Goal: Task Accomplishment & Management: Manage account settings

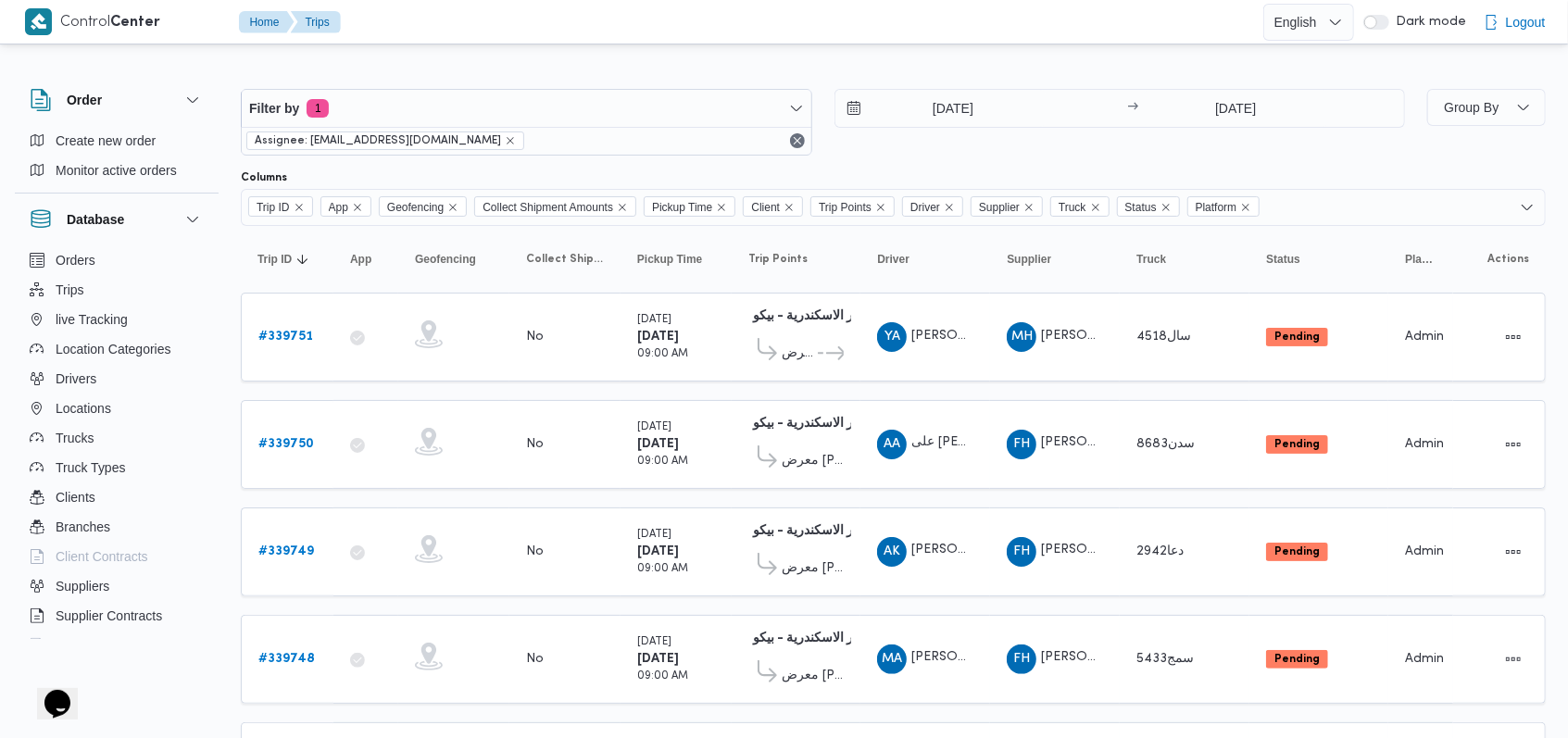
scroll to position [543, 0]
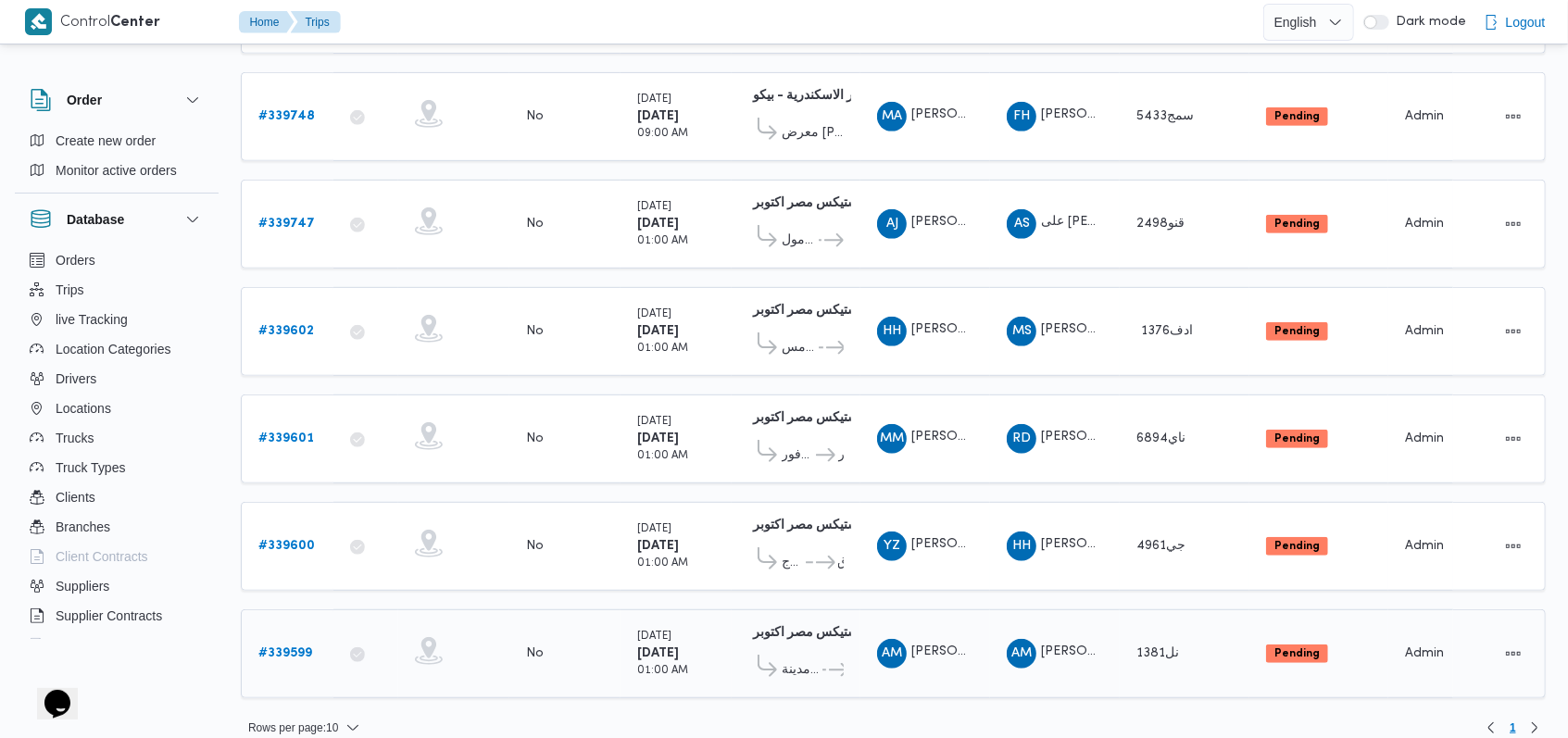
click at [304, 648] on b "# 339599" at bounding box center [285, 653] width 54 height 12
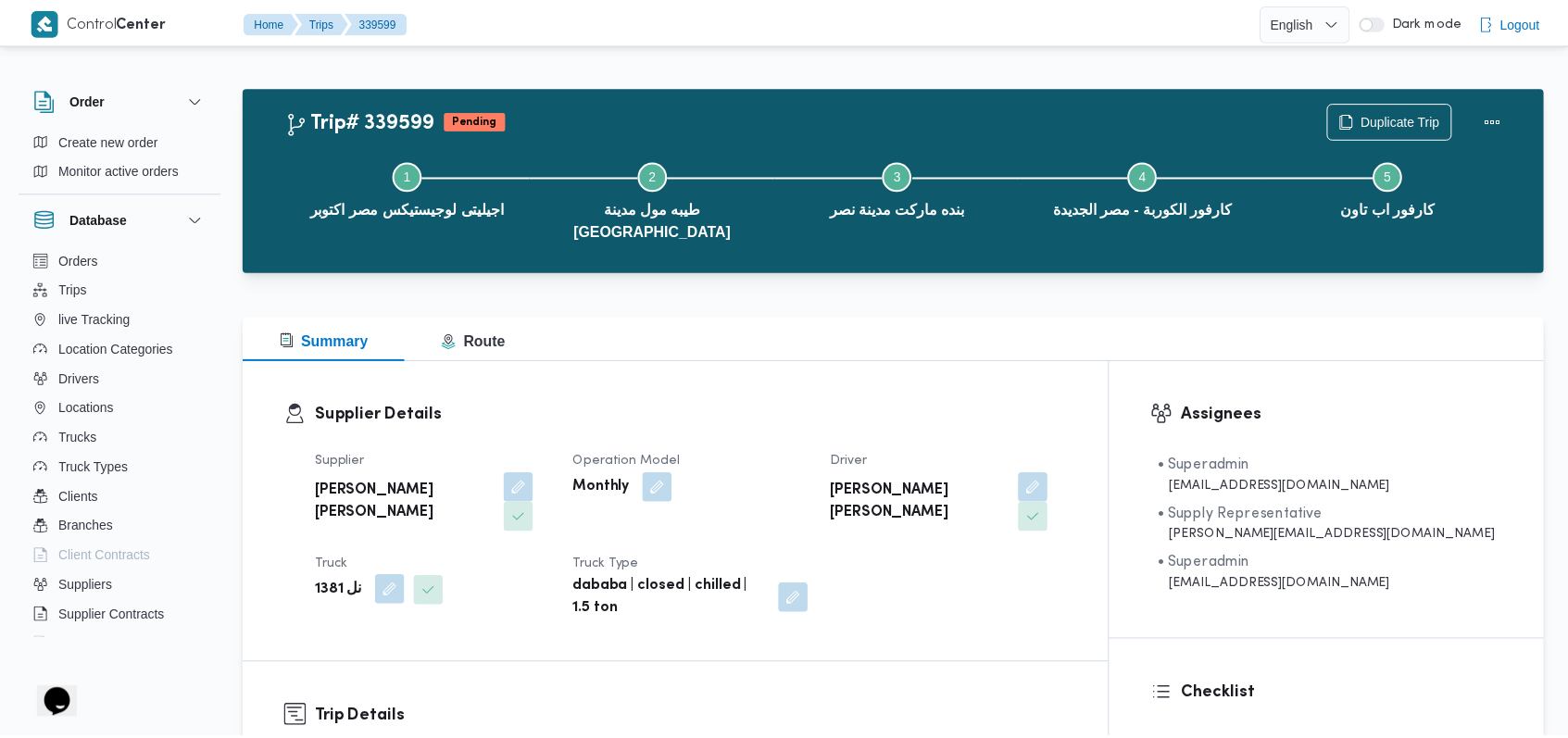
scroll to position [123, 0]
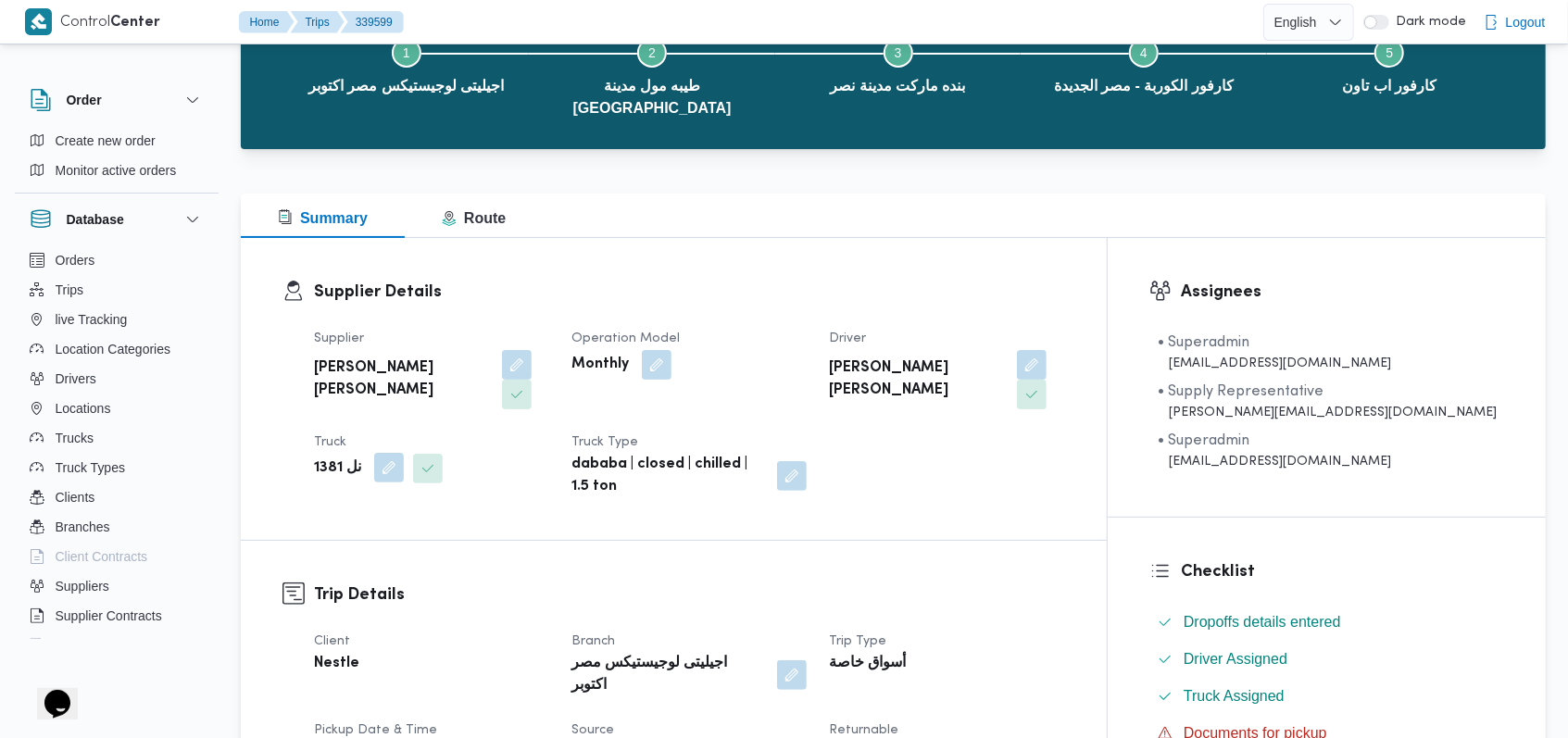
click at [381, 452] on button "button" at bounding box center [388, 467] width 29 height 29
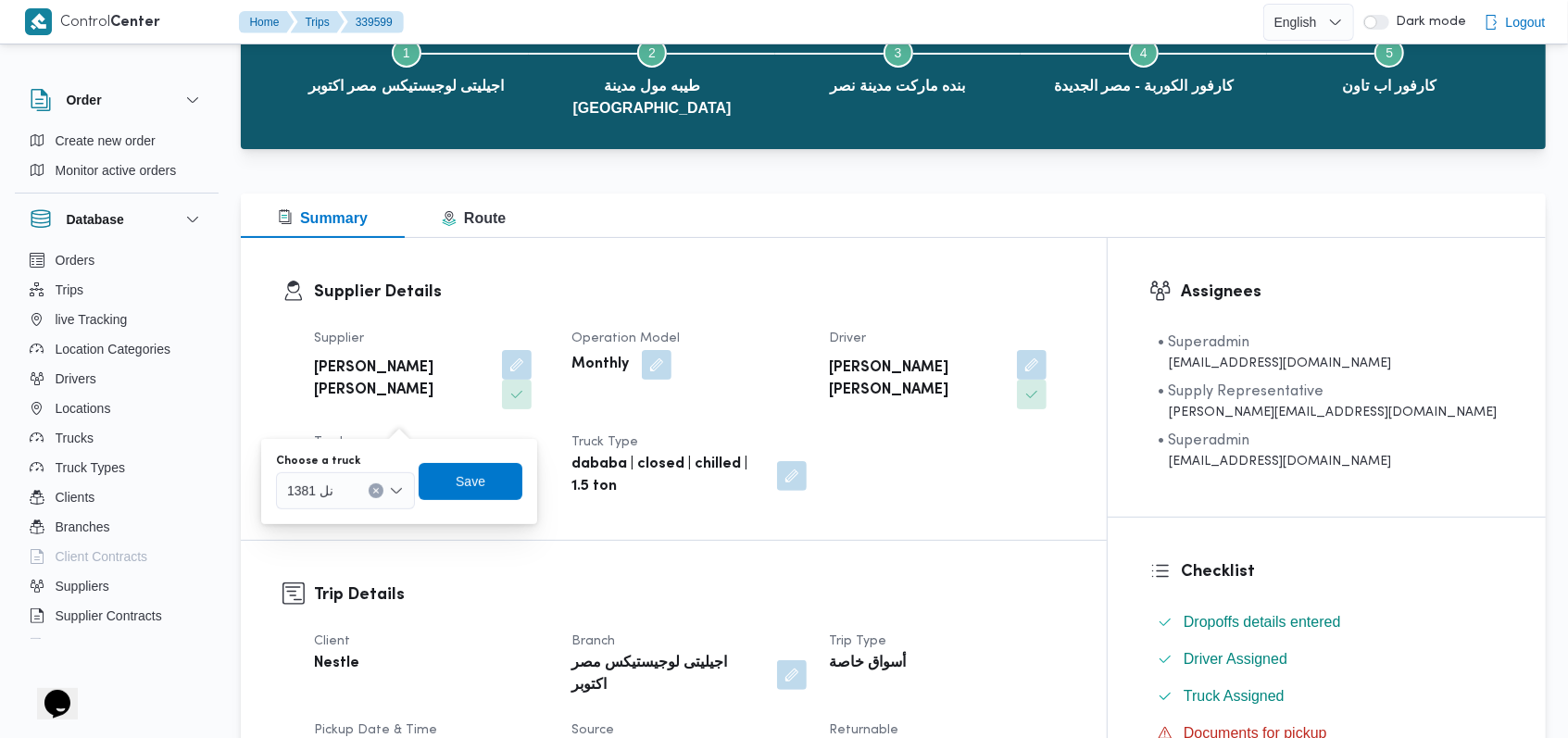
click at [350, 492] on div "نل 1381" at bounding box center [345, 490] width 139 height 37
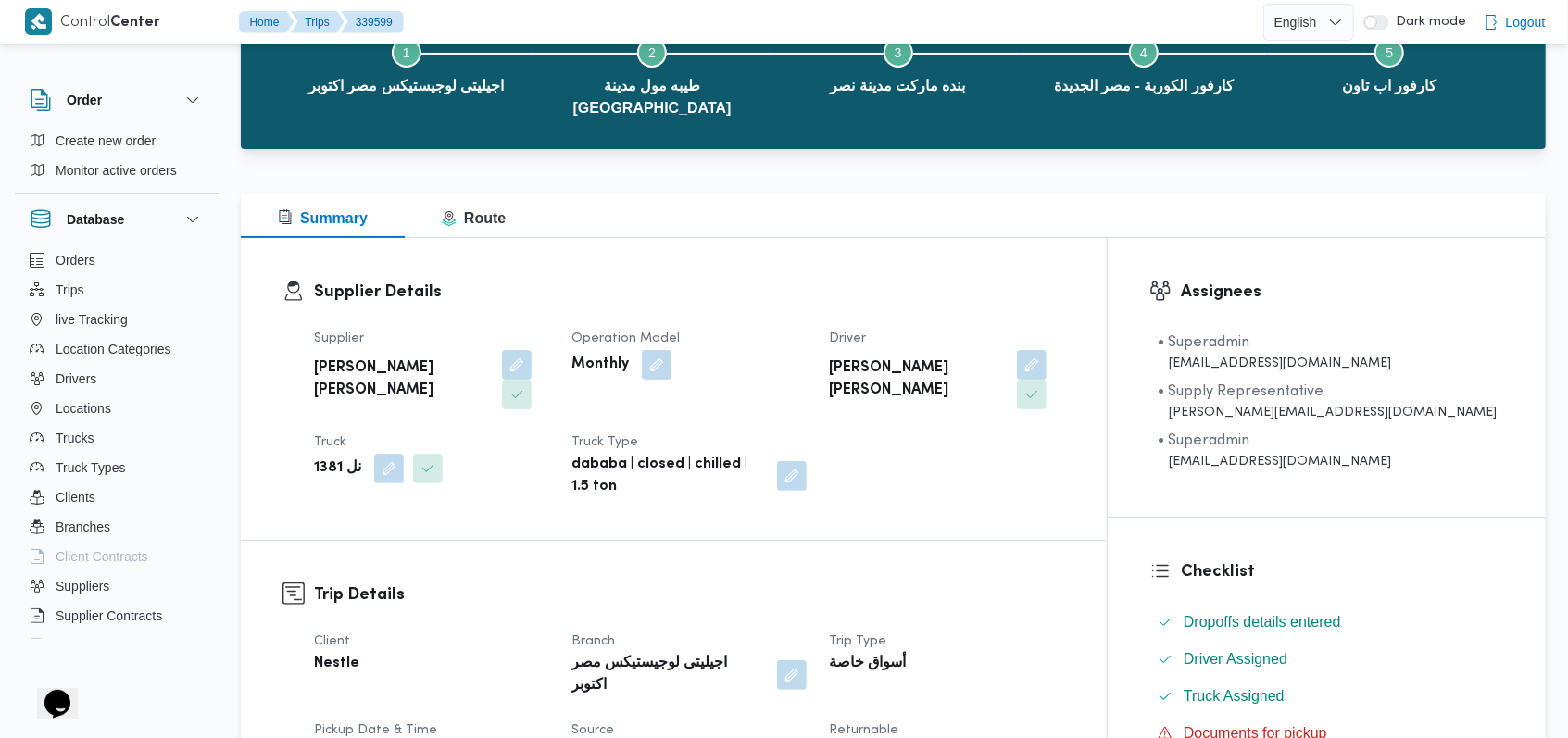
click at [365, 453] on span at bounding box center [384, 467] width 39 height 29
click at [374, 452] on button "button" at bounding box center [388, 467] width 29 height 29
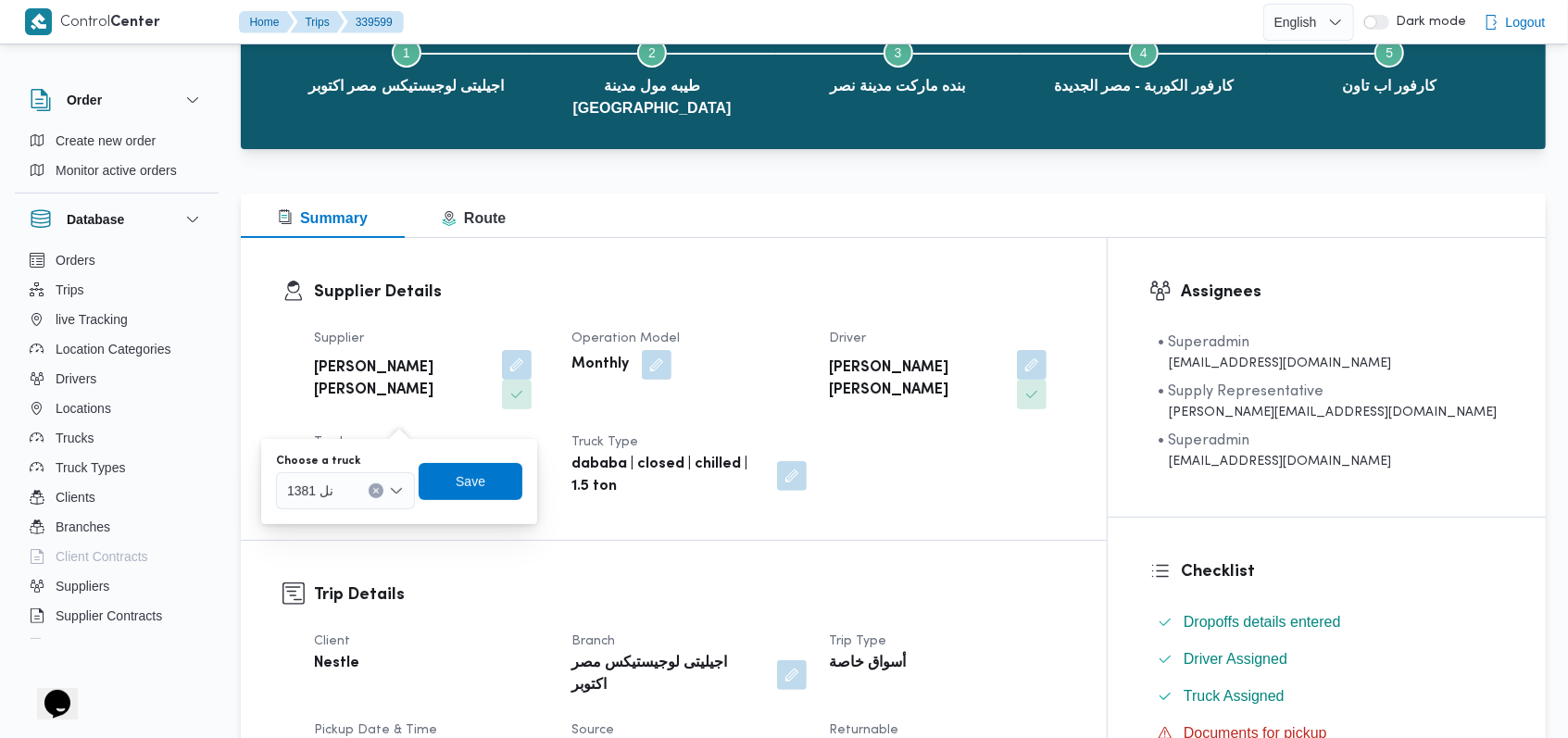
click at [340, 489] on input "Choose a truck" at bounding box center [341, 491] width 2 height 23
click at [484, 650] on div "Nestle" at bounding box center [431, 663] width 239 height 25
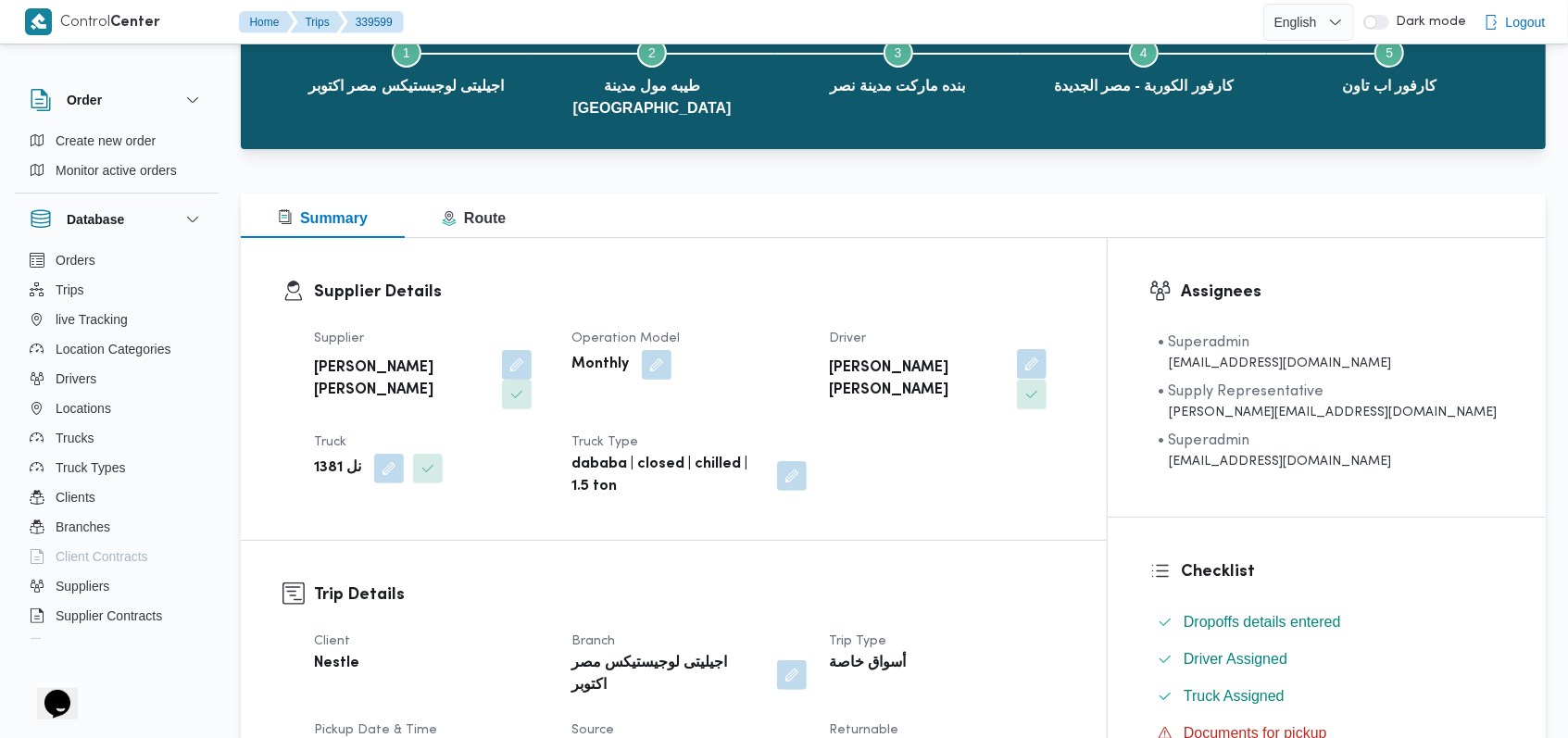
click at [1047, 352] on button "button" at bounding box center [1031, 363] width 29 height 29
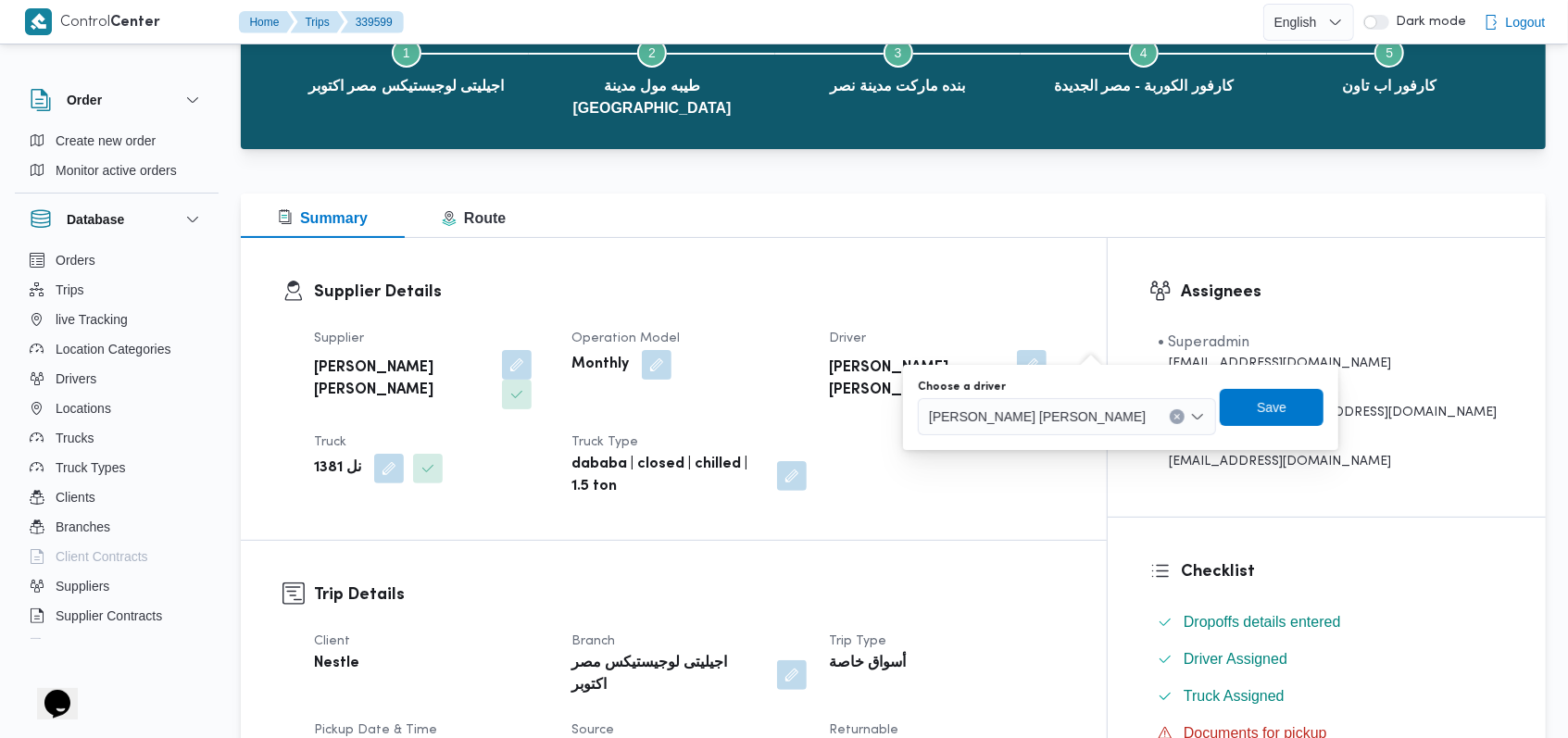
click at [1026, 418] on span "[PERSON_NAME] [PERSON_NAME]" at bounding box center [1037, 416] width 217 height 21
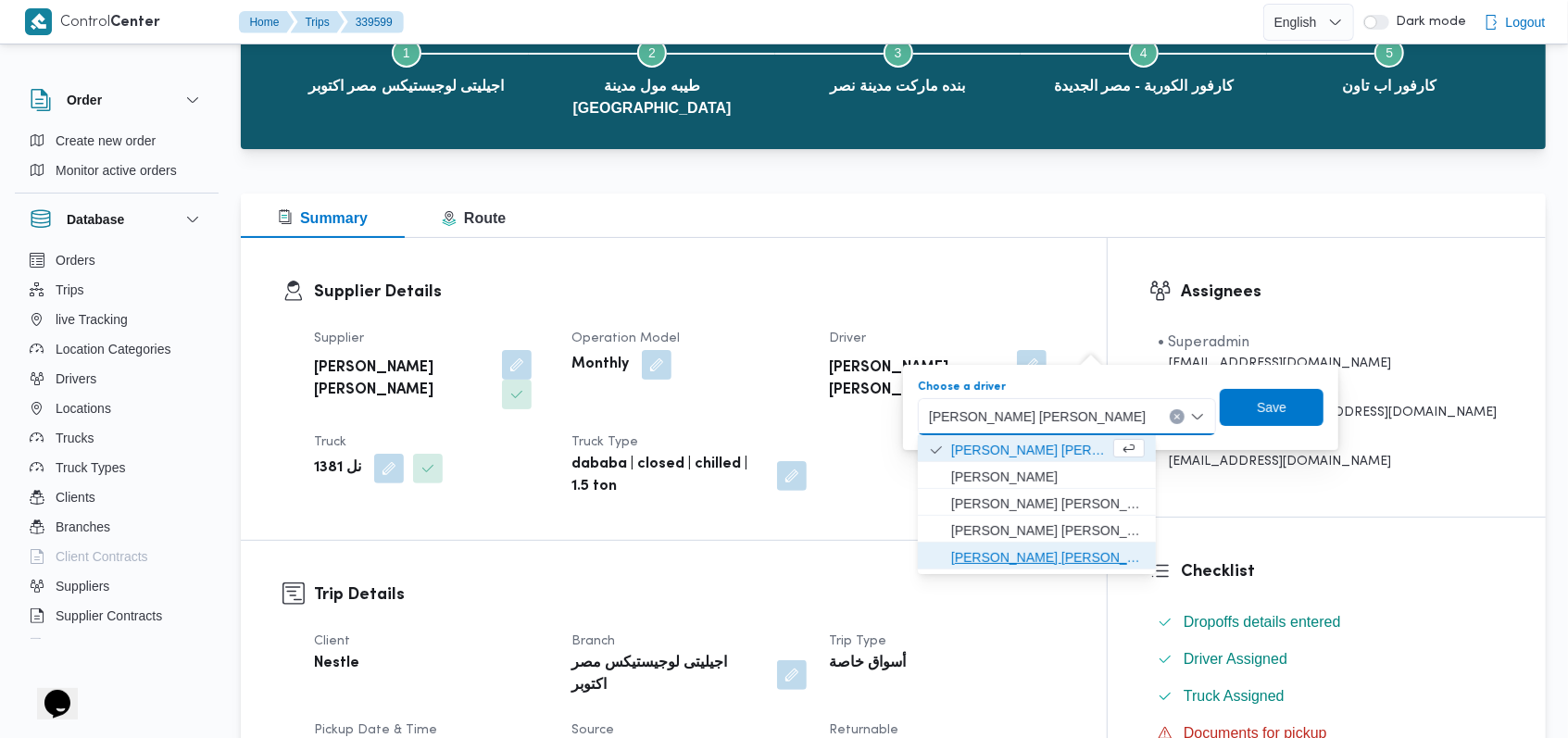
click at [1036, 555] on span "[PERSON_NAME] [PERSON_NAME]" at bounding box center [1048, 557] width 193 height 23
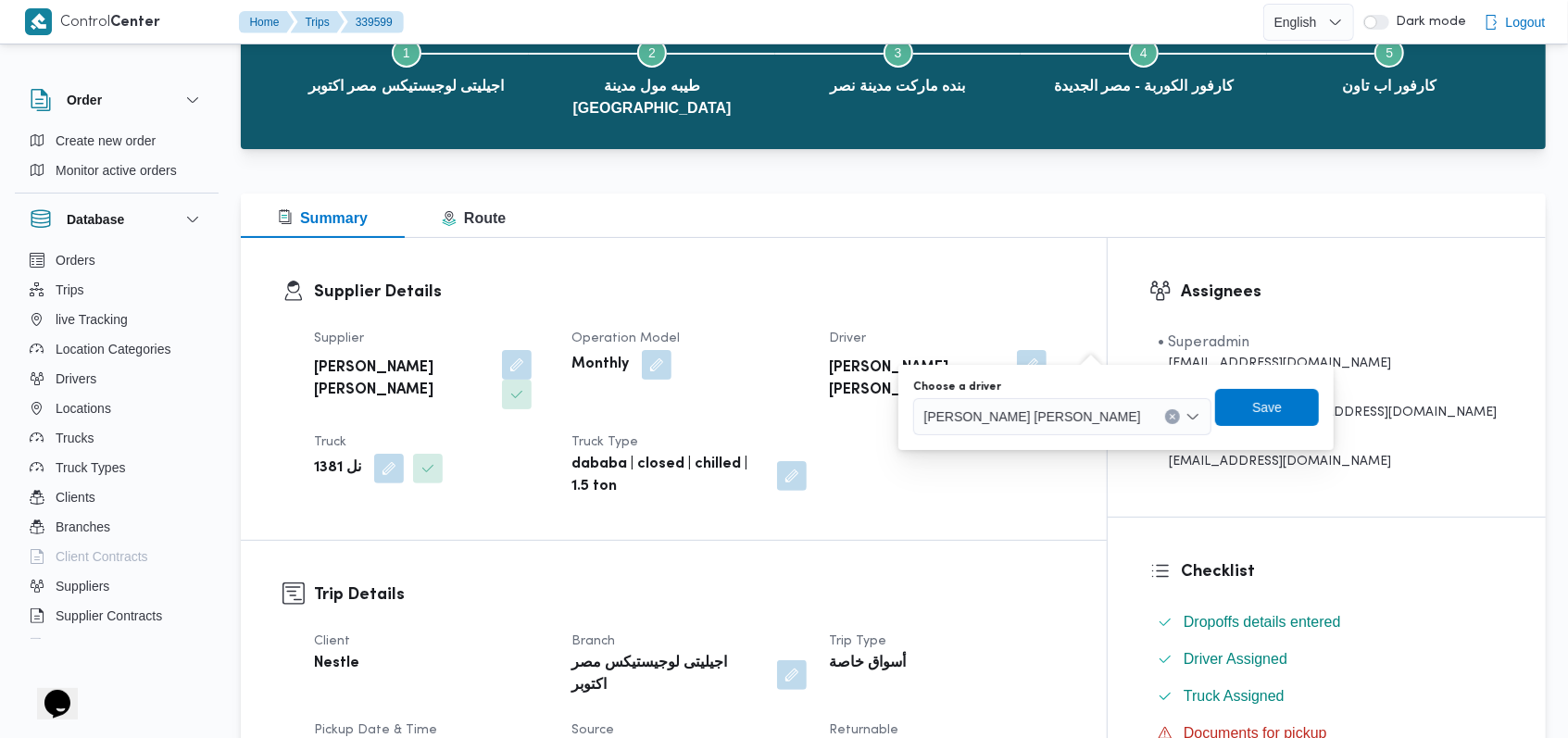
click at [1225, 426] on div "Choose a driver وجدى كريمان محمد محمد حسن Save" at bounding box center [1115, 407] width 409 height 59
click at [1252, 410] on span "Save" at bounding box center [1266, 406] width 29 height 23
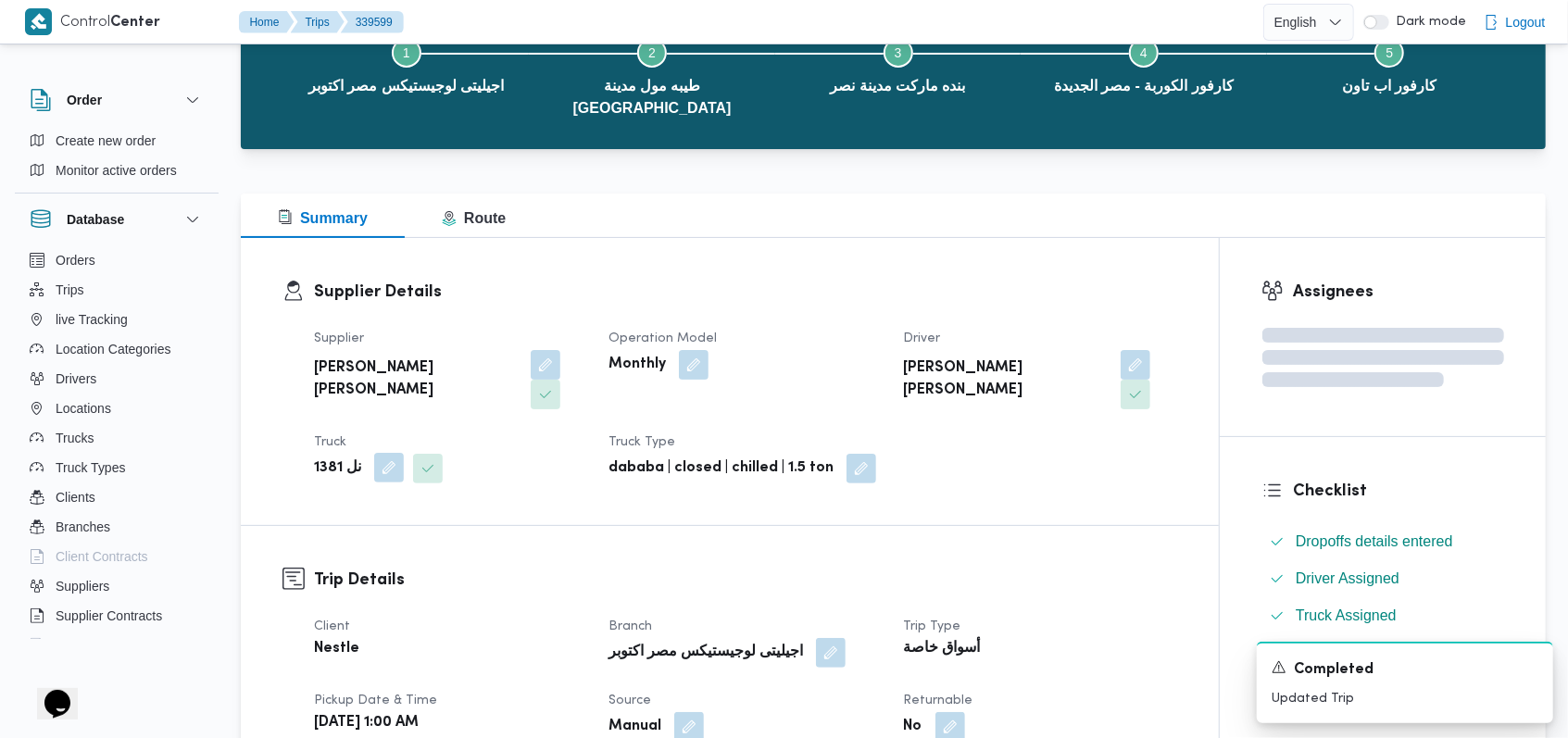
click at [394, 452] on button "button" at bounding box center [388, 467] width 29 height 29
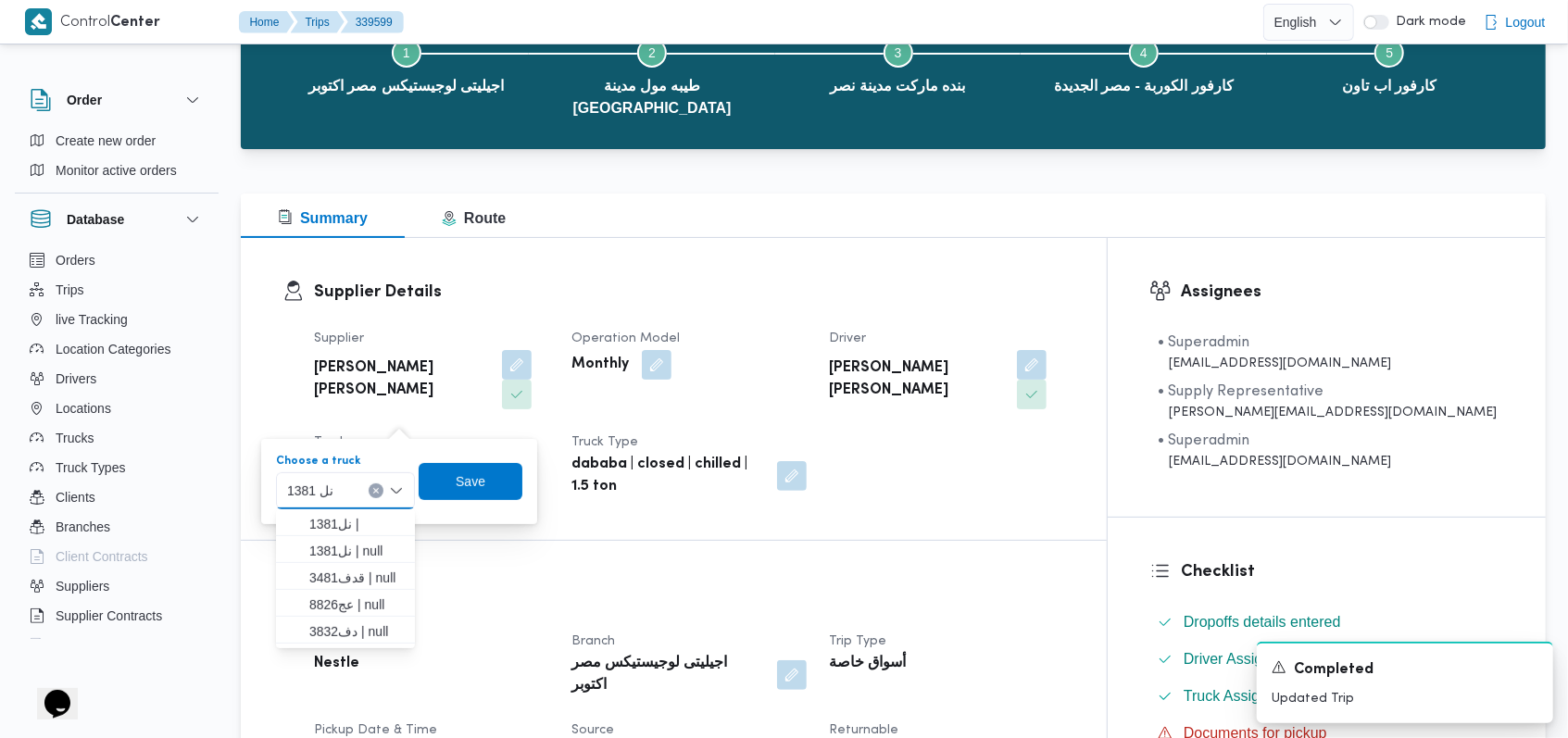
click at [366, 484] on div "نل 1381 Combo box. Selected. نل 1381. Press Backspace to delete نل 1381. Combo …" at bounding box center [345, 490] width 139 height 37
click at [386, 630] on span "دف3832 | null" at bounding box center [356, 631] width 94 height 23
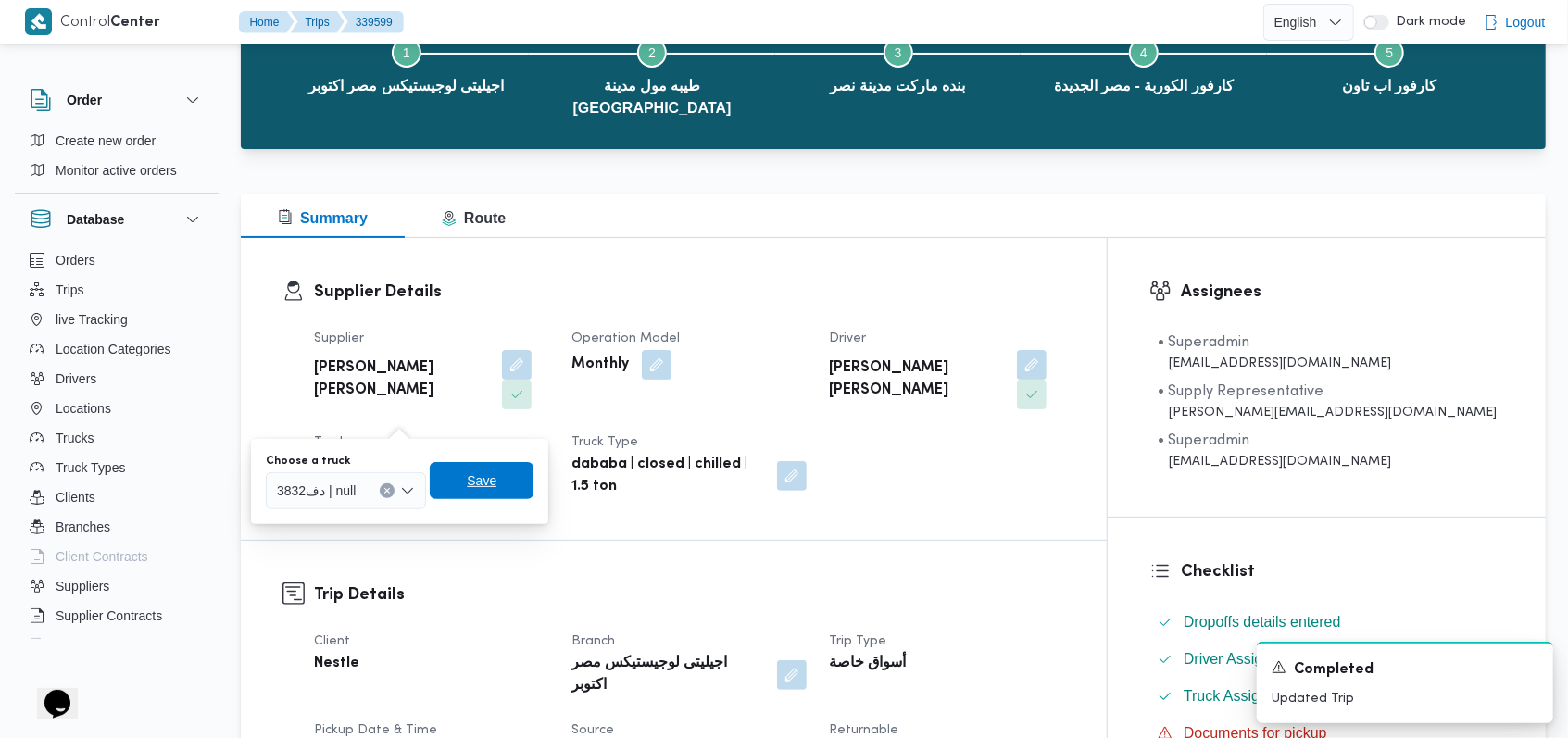
click at [489, 495] on span "Save" at bounding box center [482, 480] width 104 height 37
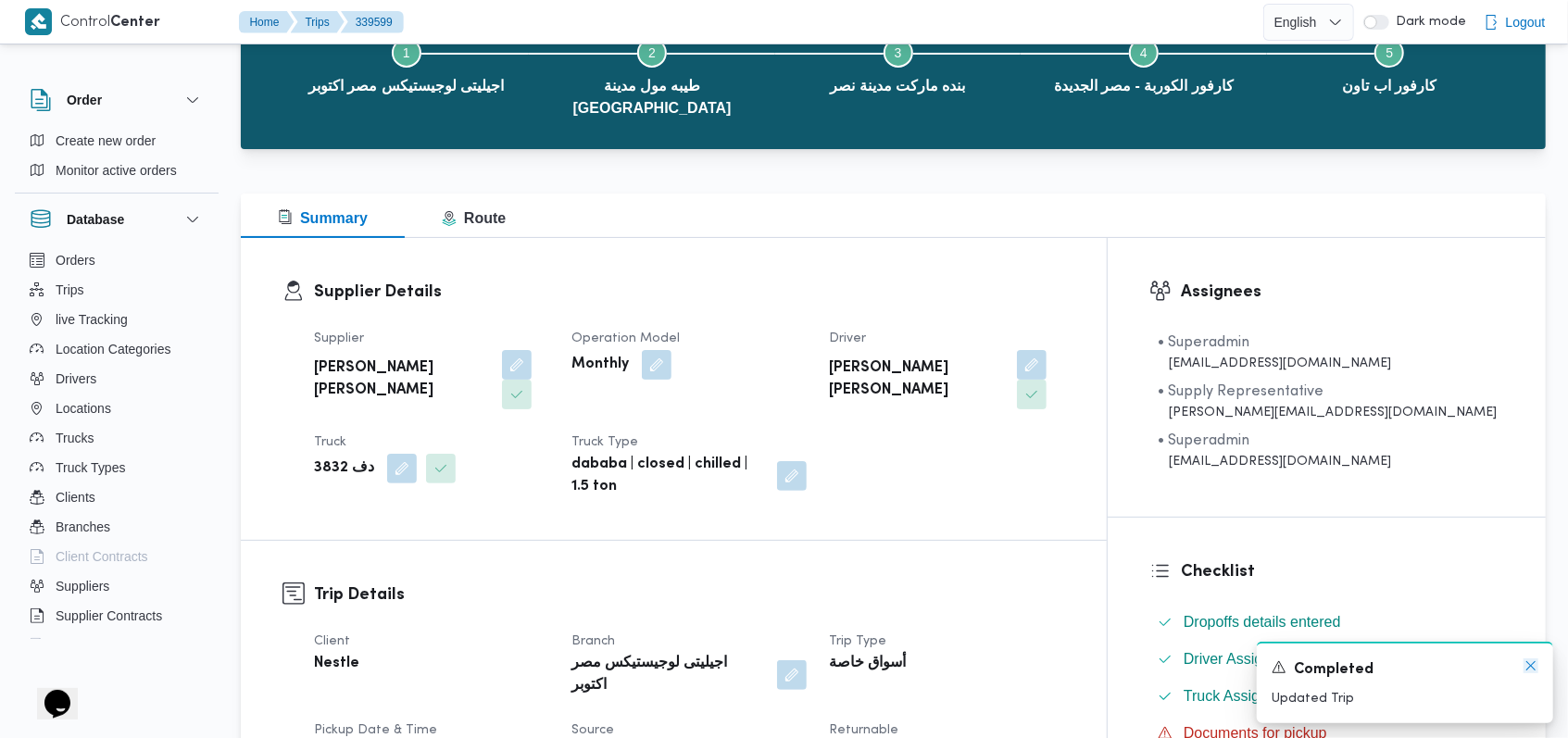
click at [1537, 671] on icon "Dismiss toast" at bounding box center [1531, 665] width 15 height 15
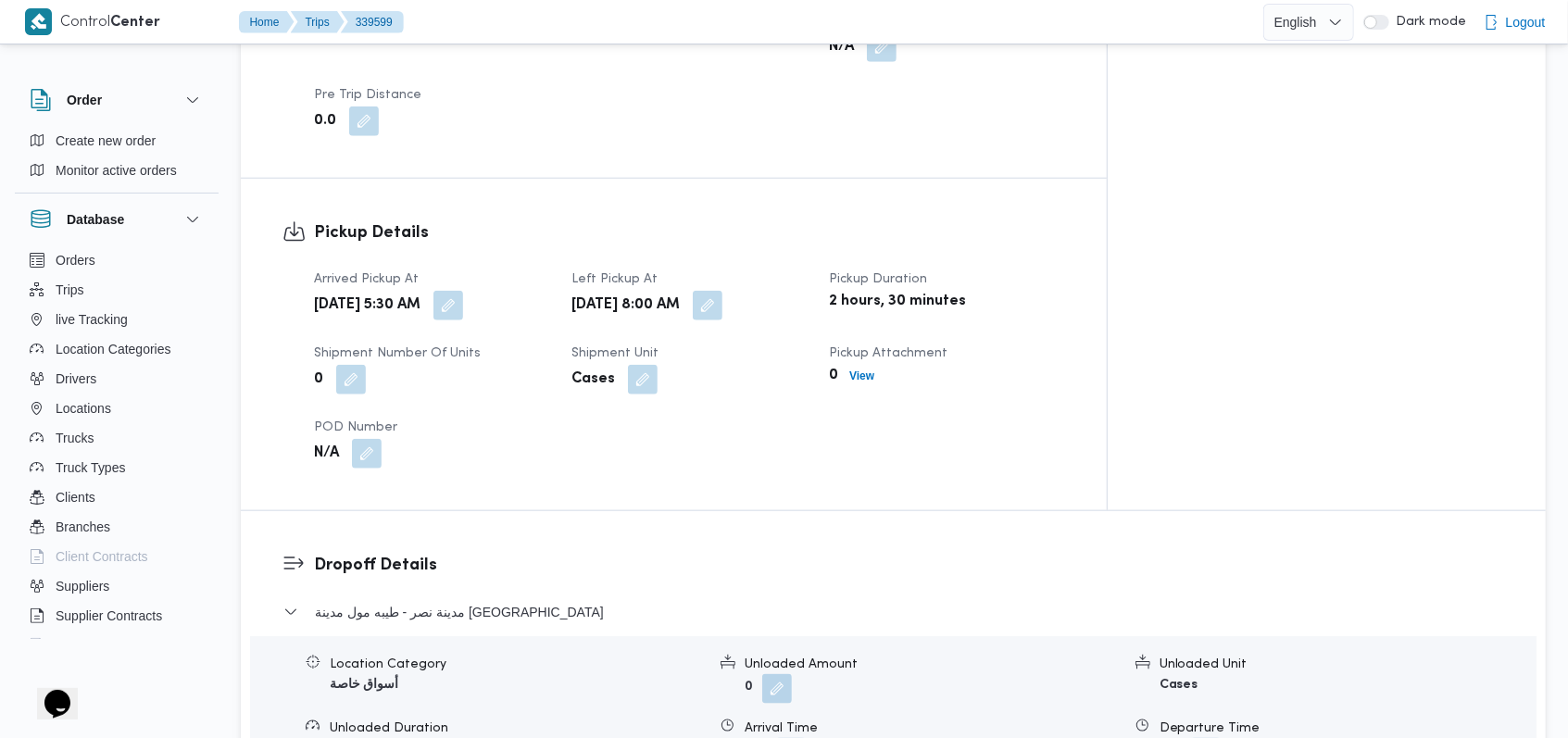
scroll to position [1234, 0]
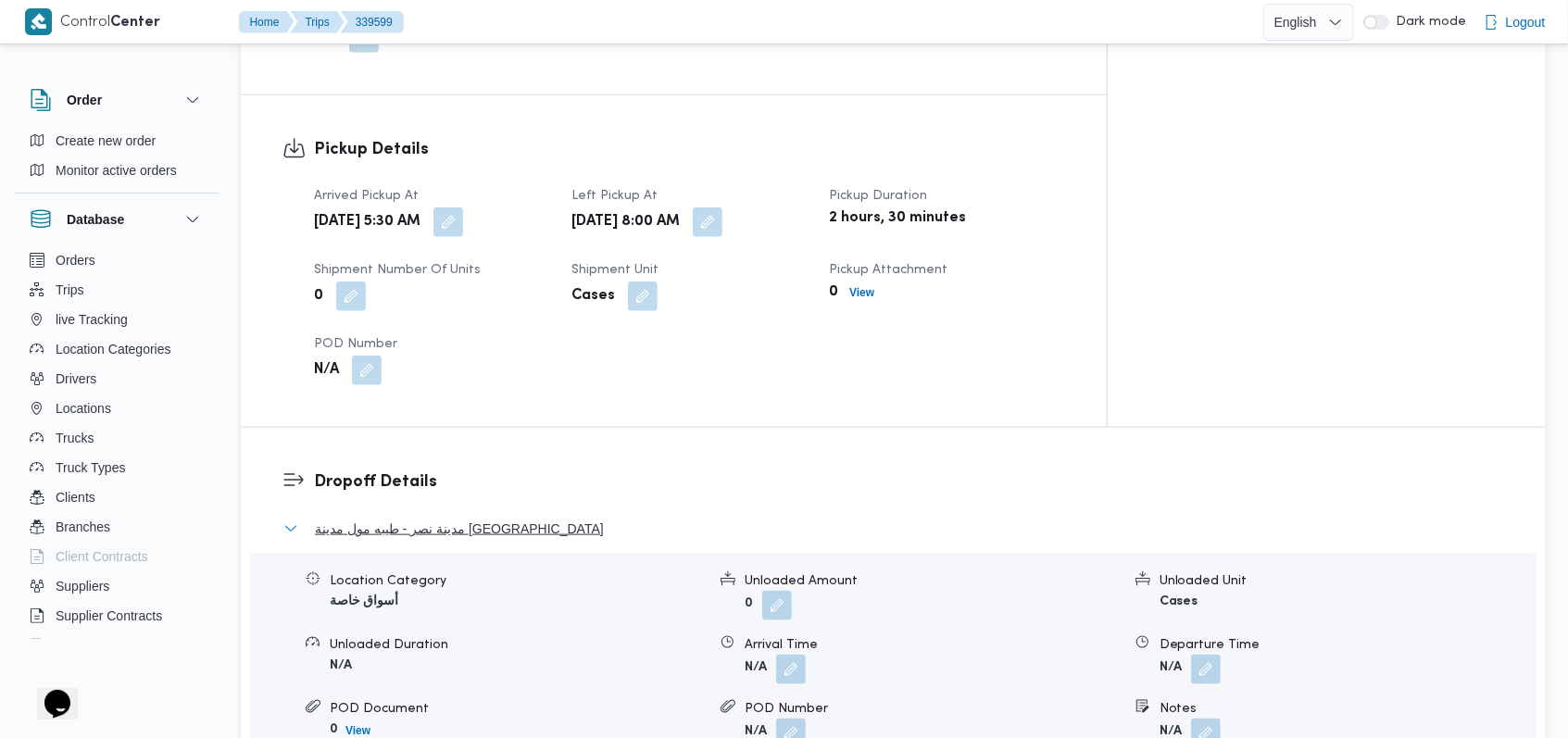
click at [482, 517] on span "مدينة نصر - طيبه مول مدينة نصر" at bounding box center [459, 529] width 289 height 23
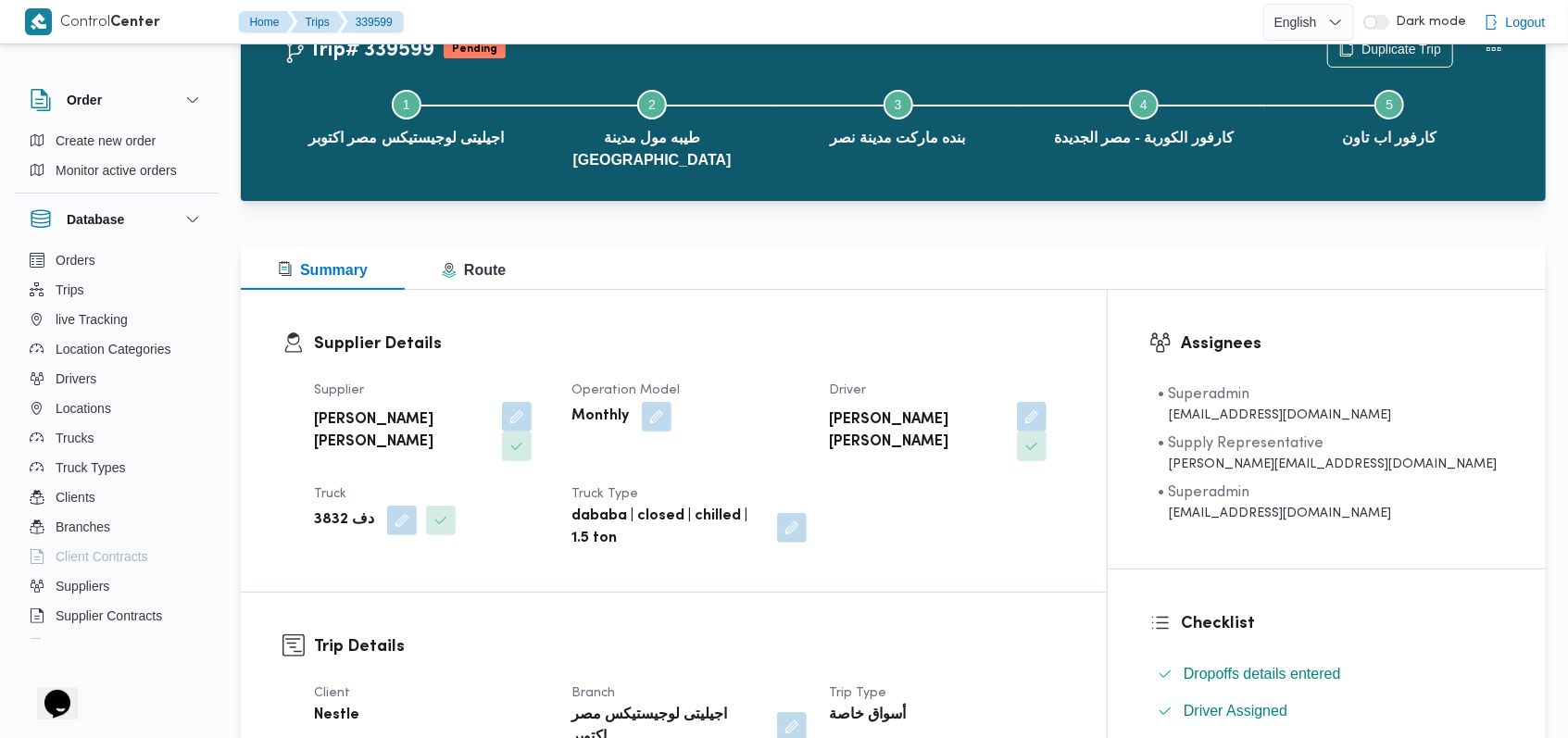
scroll to position [0, 0]
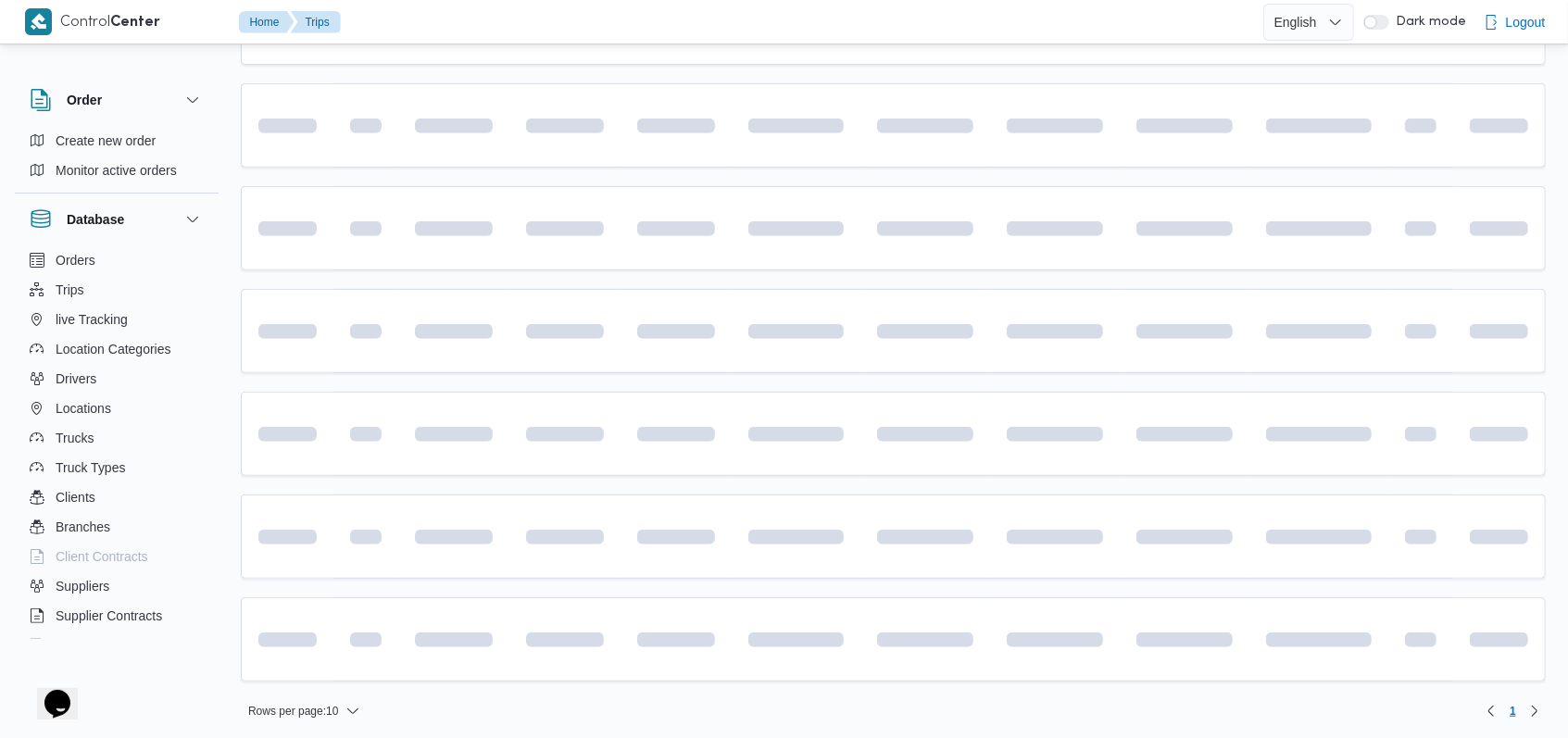
scroll to position [520, 0]
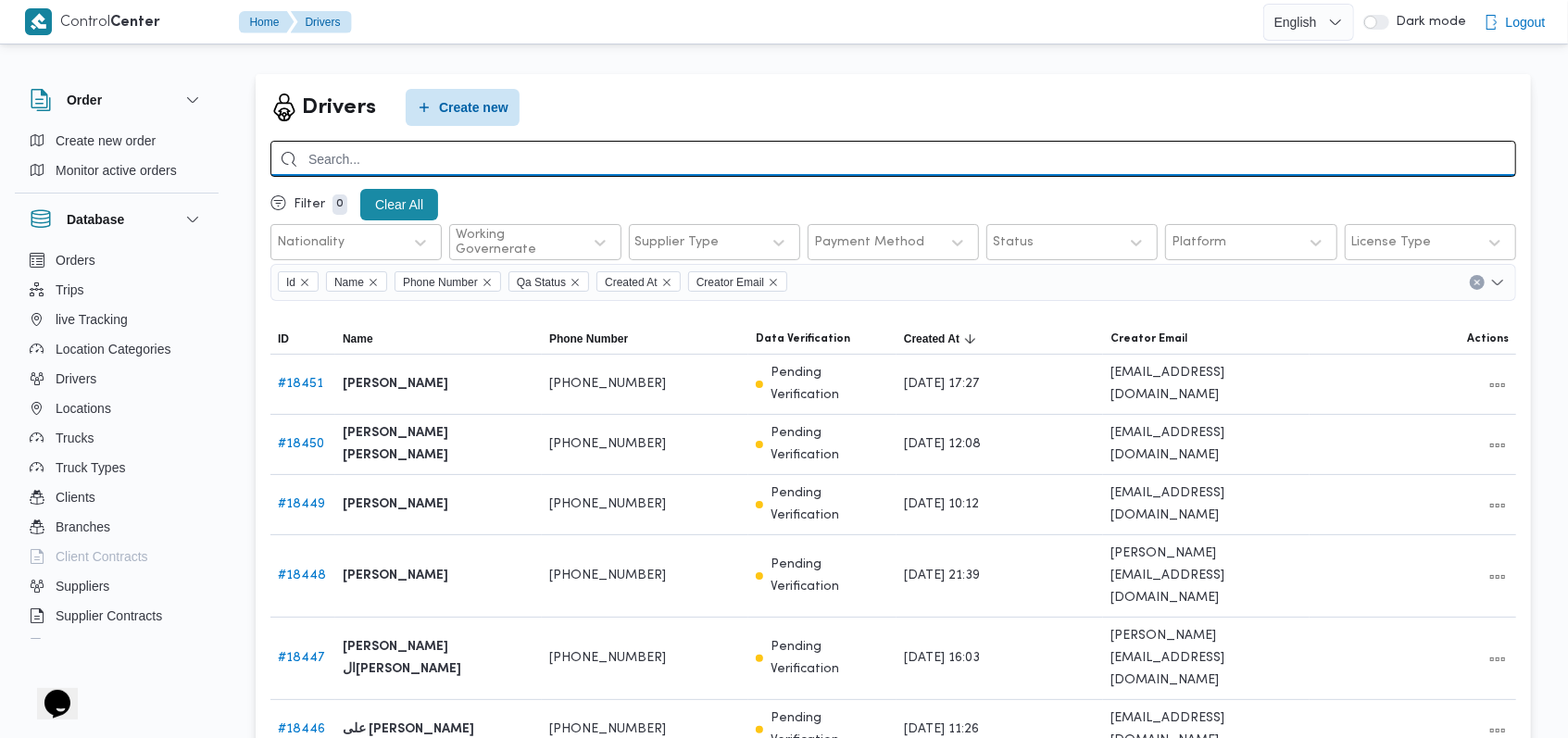
click at [556, 159] on input "search" at bounding box center [893, 158] width 1246 height 36
type input "v"
paste input "01111413948"
type input "01111413948"
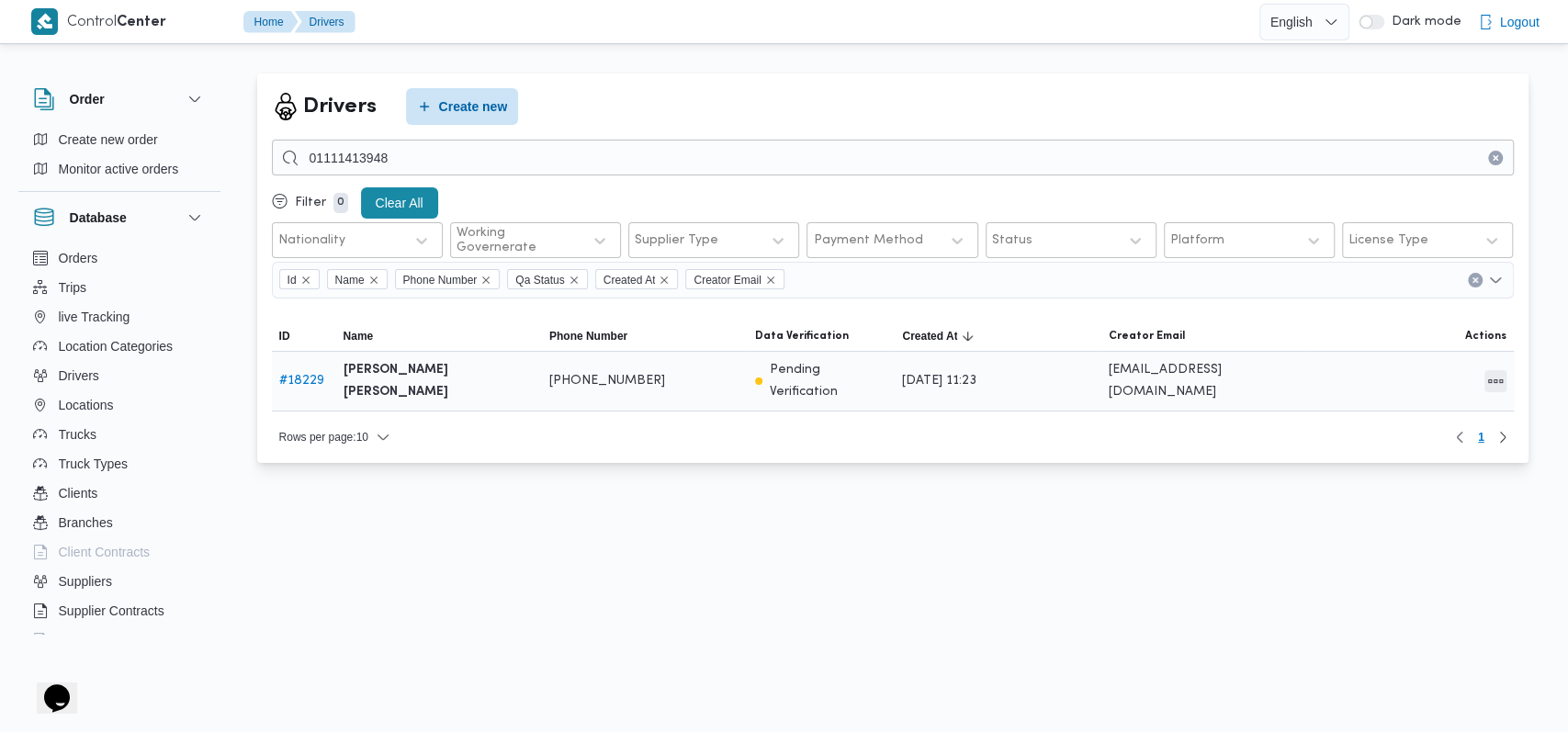
click at [1503, 375] on button "All actions" at bounding box center [1495, 381] width 22 height 22
click at [1438, 376] on span "Edit" at bounding box center [1435, 372] width 59 height 15
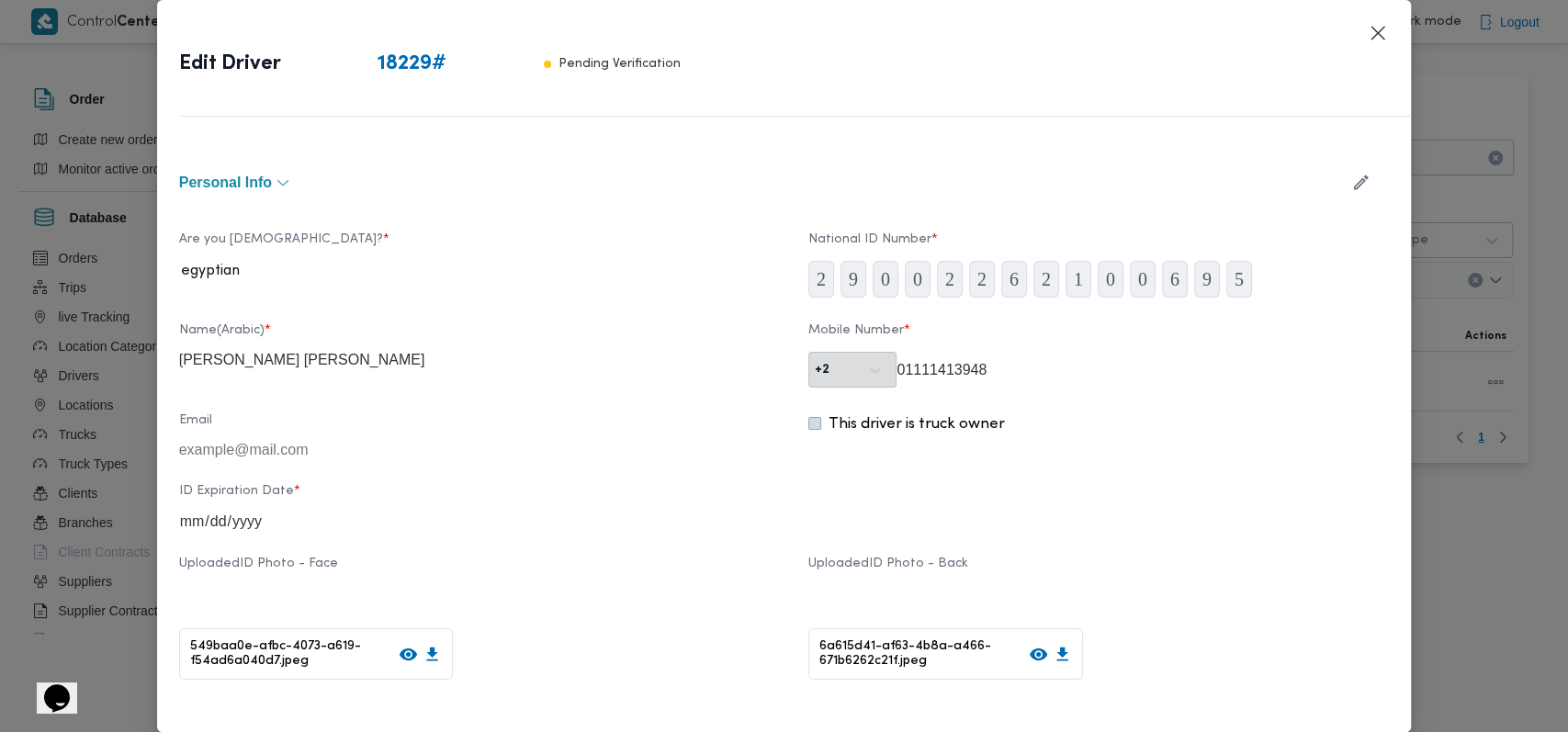
type input "[PERSON_NAME] [PERSON_NAME]"
type input "01111413948"
type input "[DATE]"
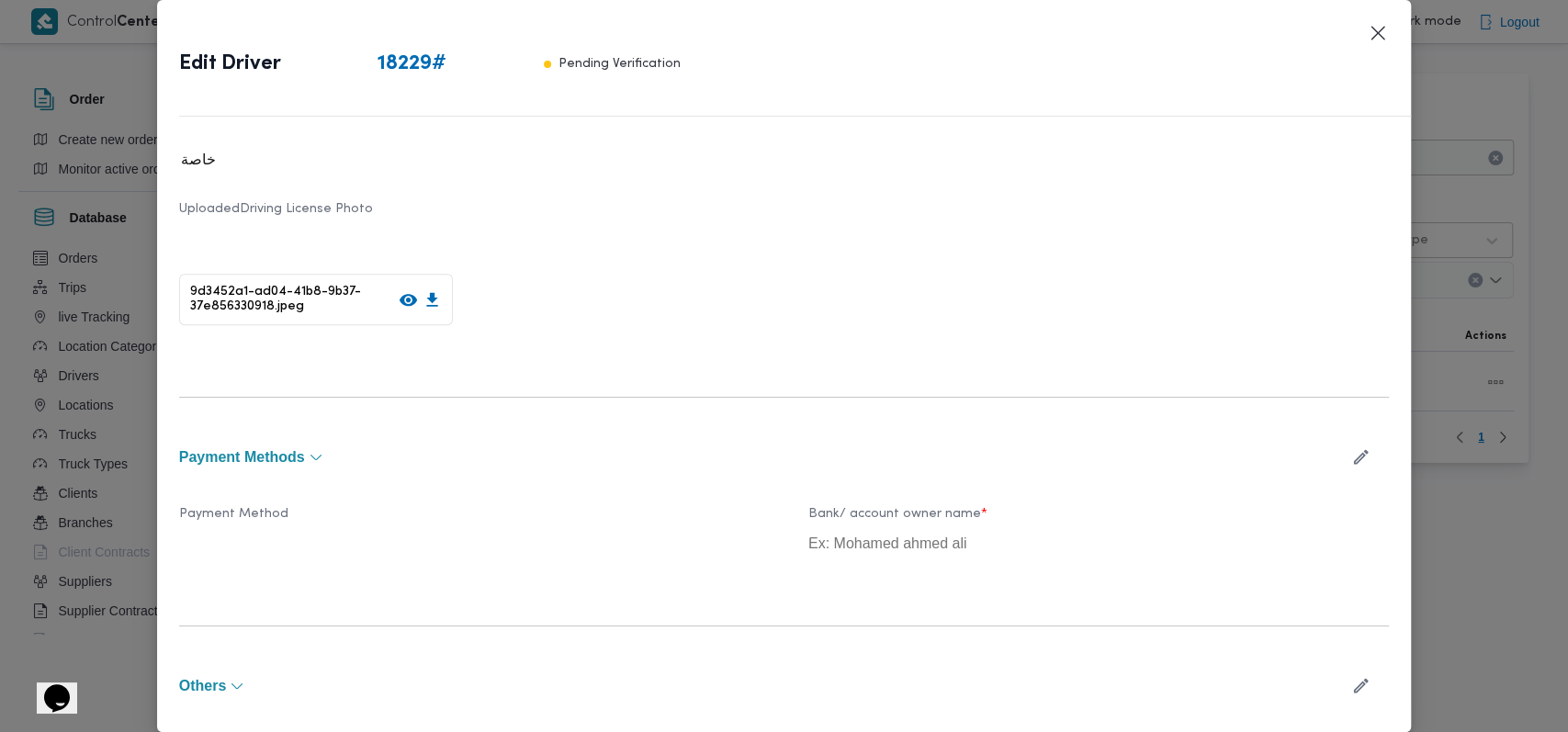
scroll to position [558, 0]
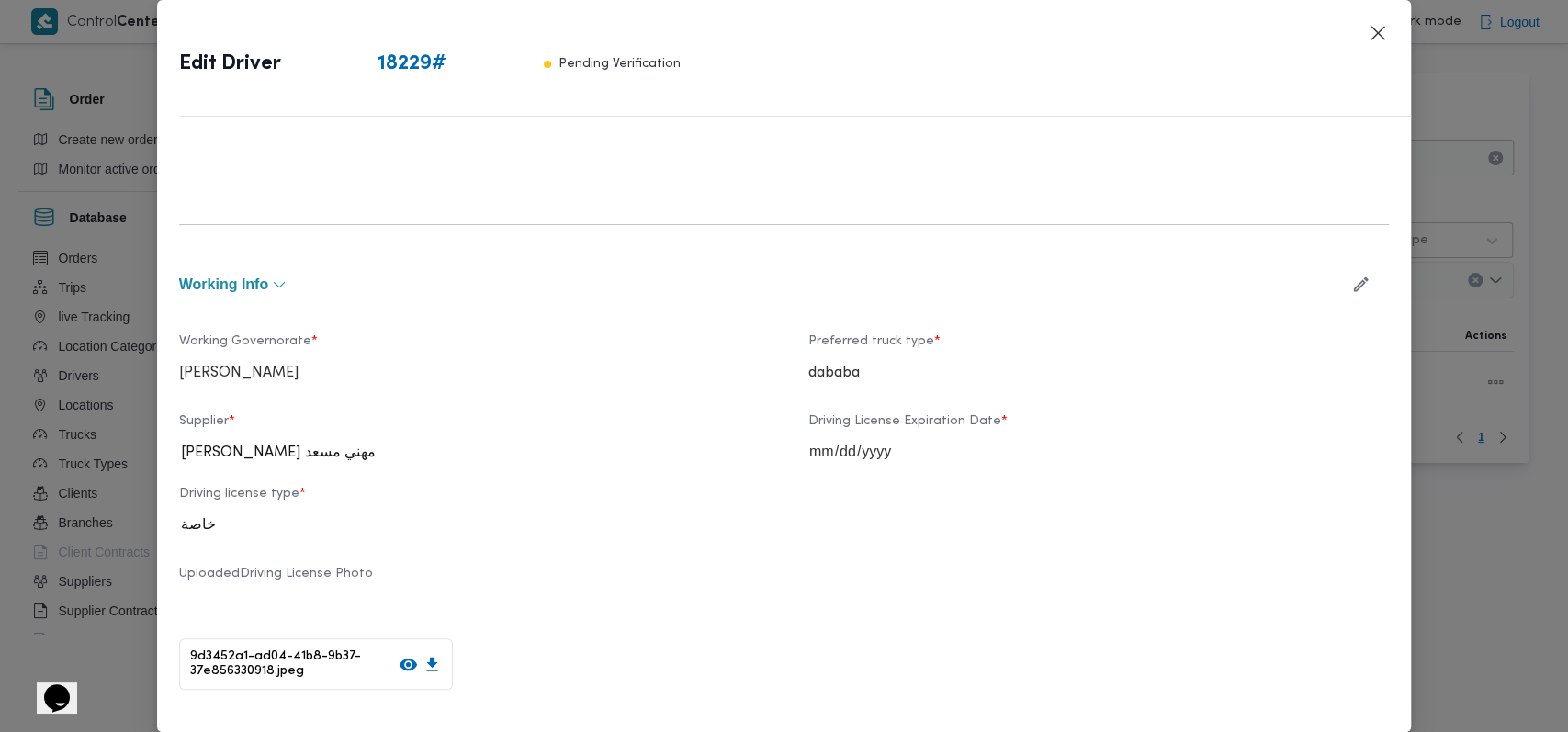
click at [1351, 286] on icon "button" at bounding box center [1360, 284] width 20 height 20
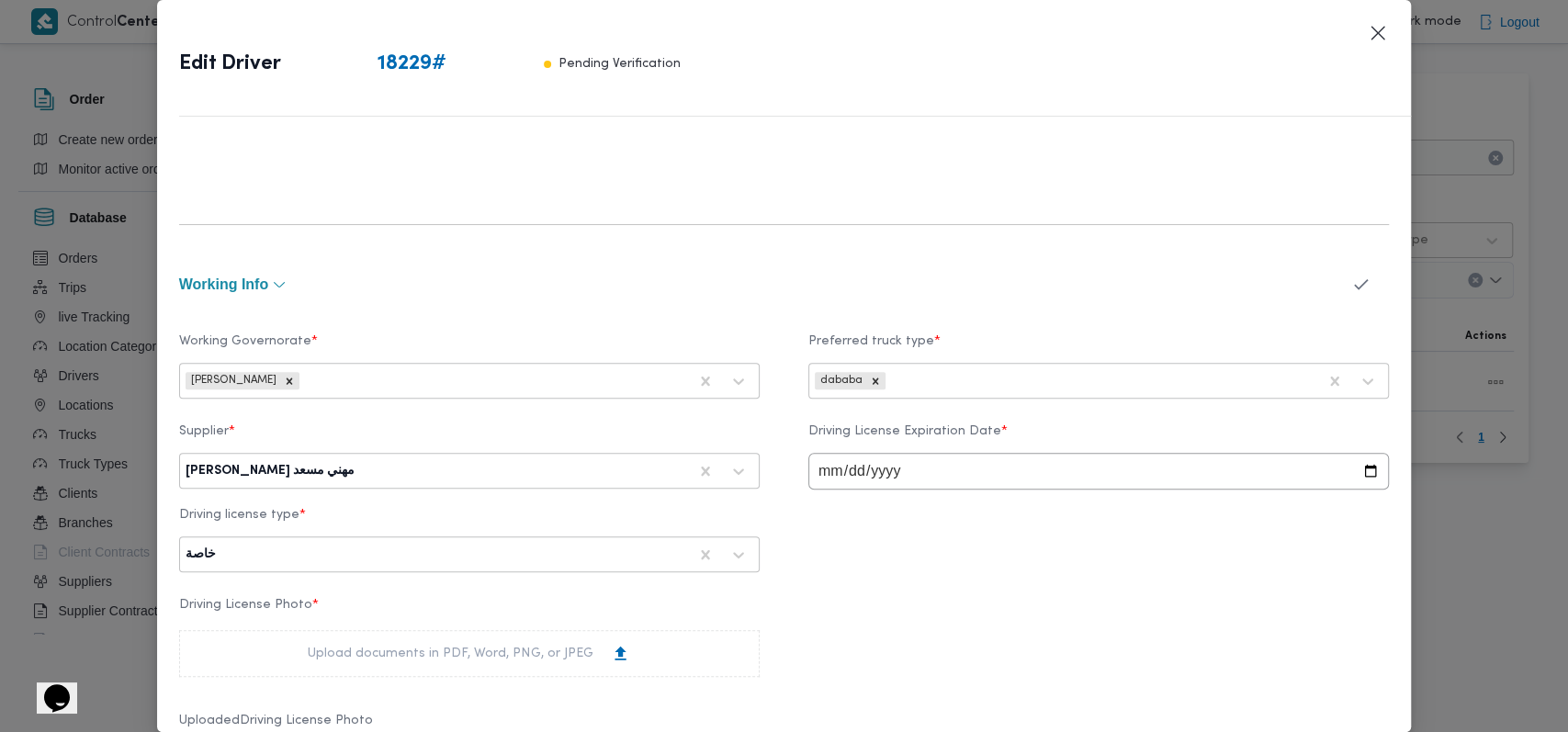
click at [415, 466] on div at bounding box center [523, 471] width 329 height 19
type input "h"
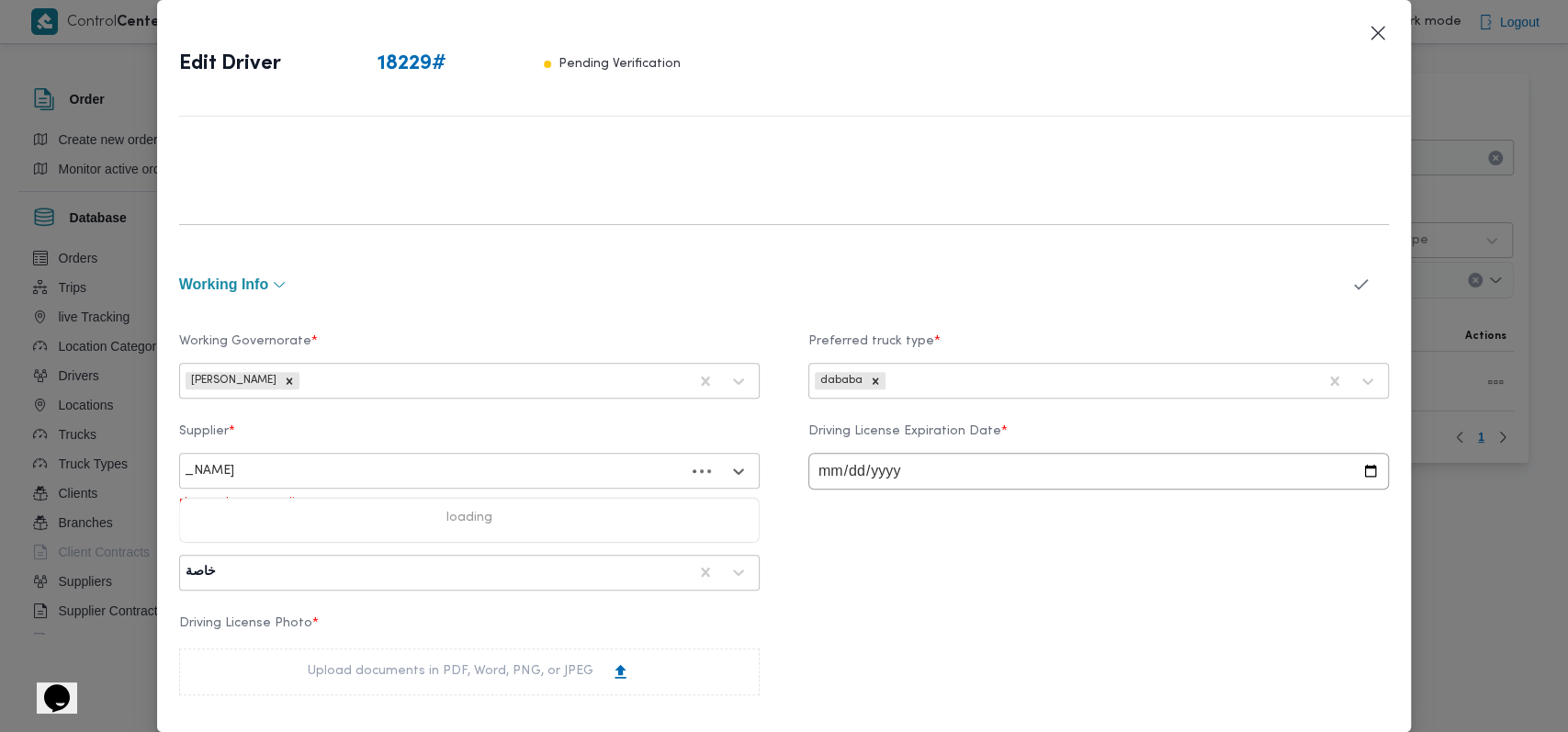
type input "[PERSON_NAME]"
click at [331, 524] on div "[PERSON_NAME] [PERSON_NAME]" at bounding box center [468, 519] width 579 height 32
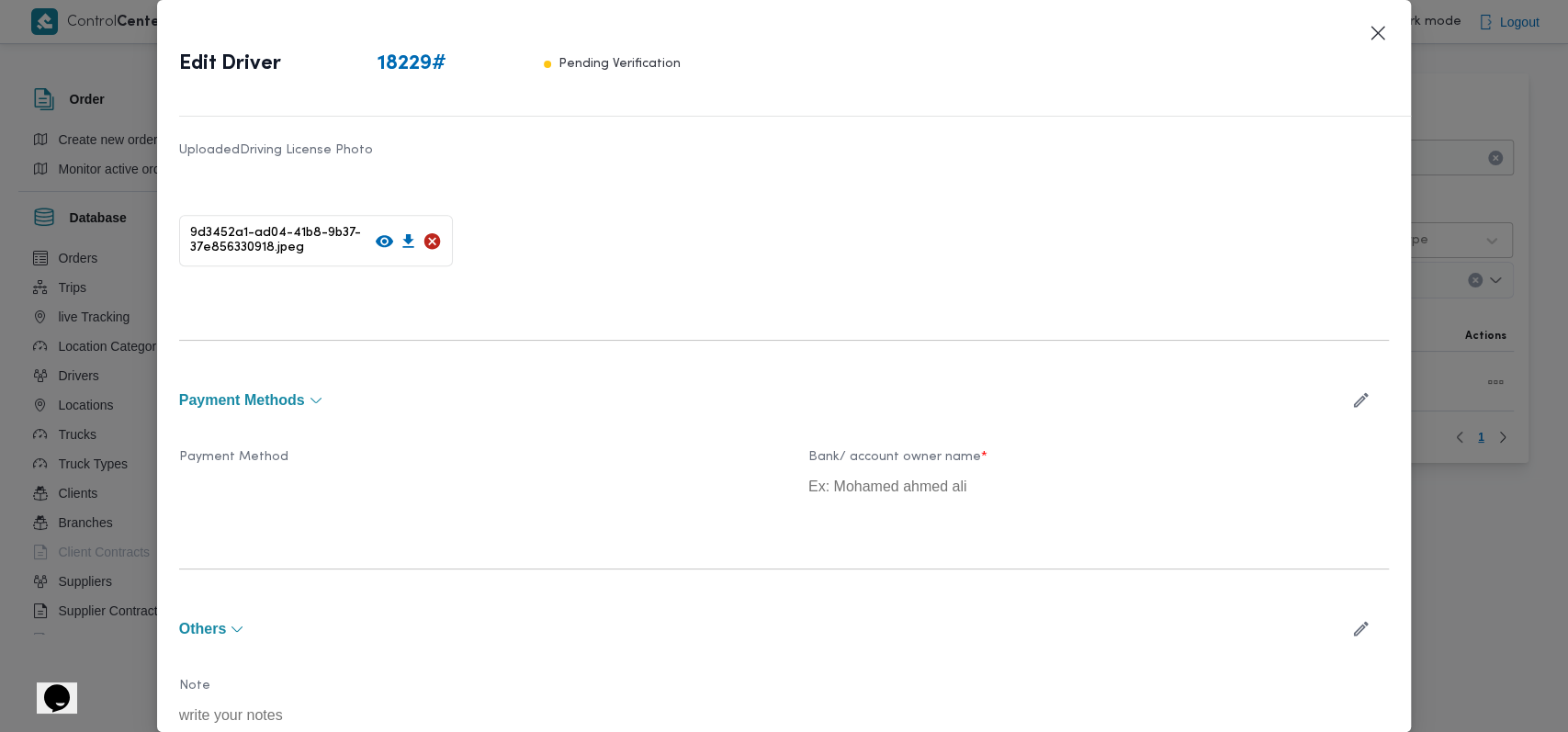
scroll to position [1198, 0]
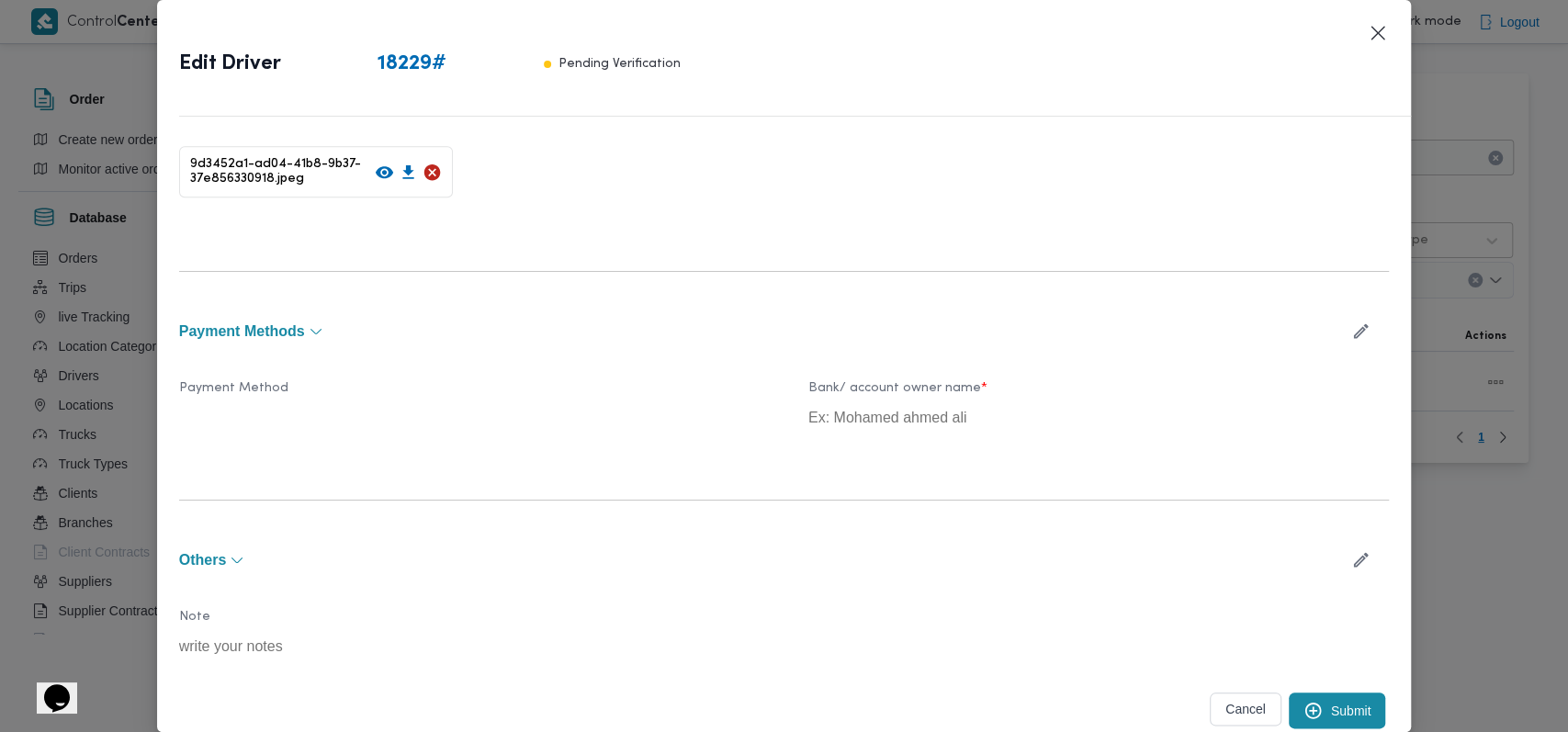
click at [1329, 718] on button "Submit" at bounding box center [1337, 710] width 97 height 36
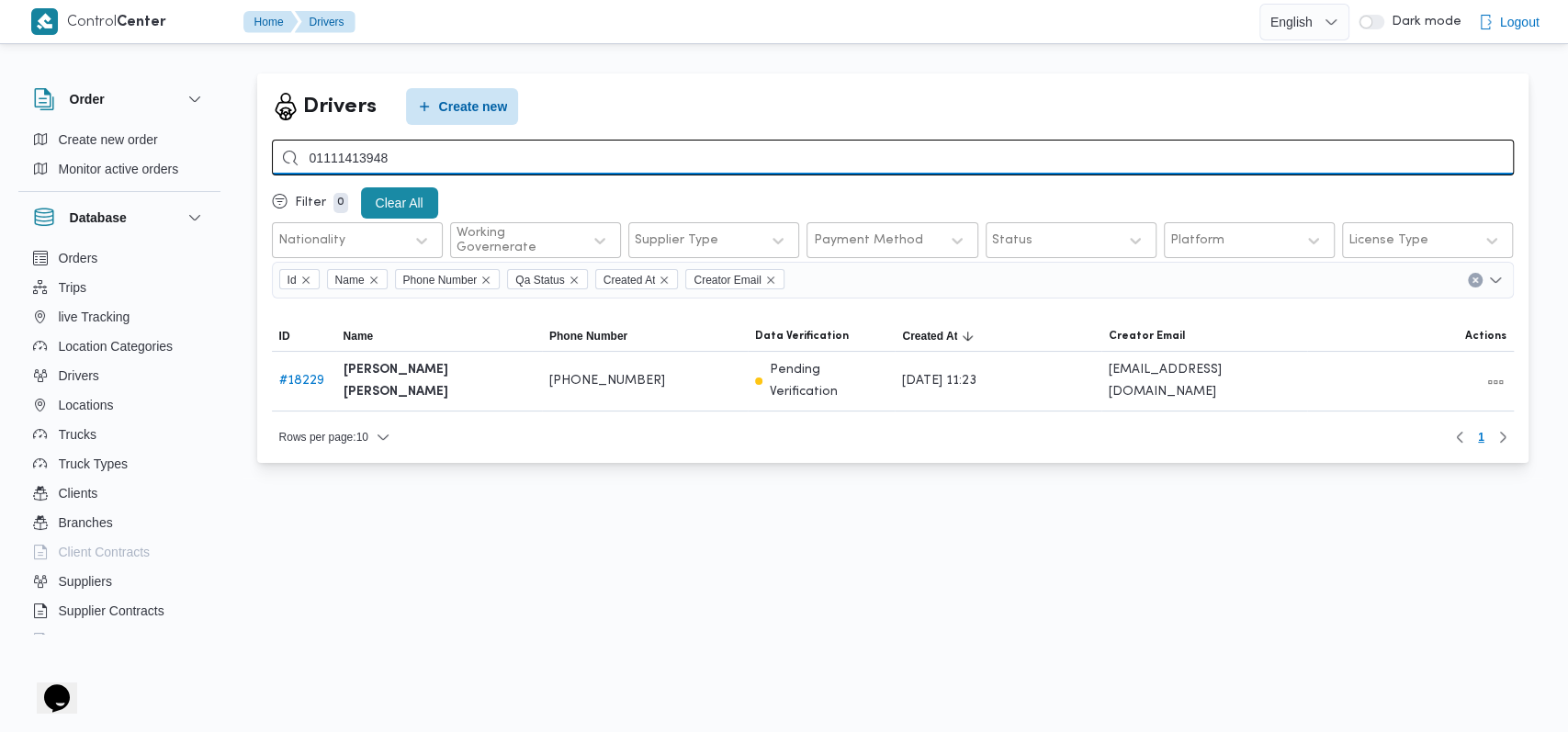
click at [562, 158] on input "01111413948" at bounding box center [893, 157] width 1242 height 36
type input "3832"
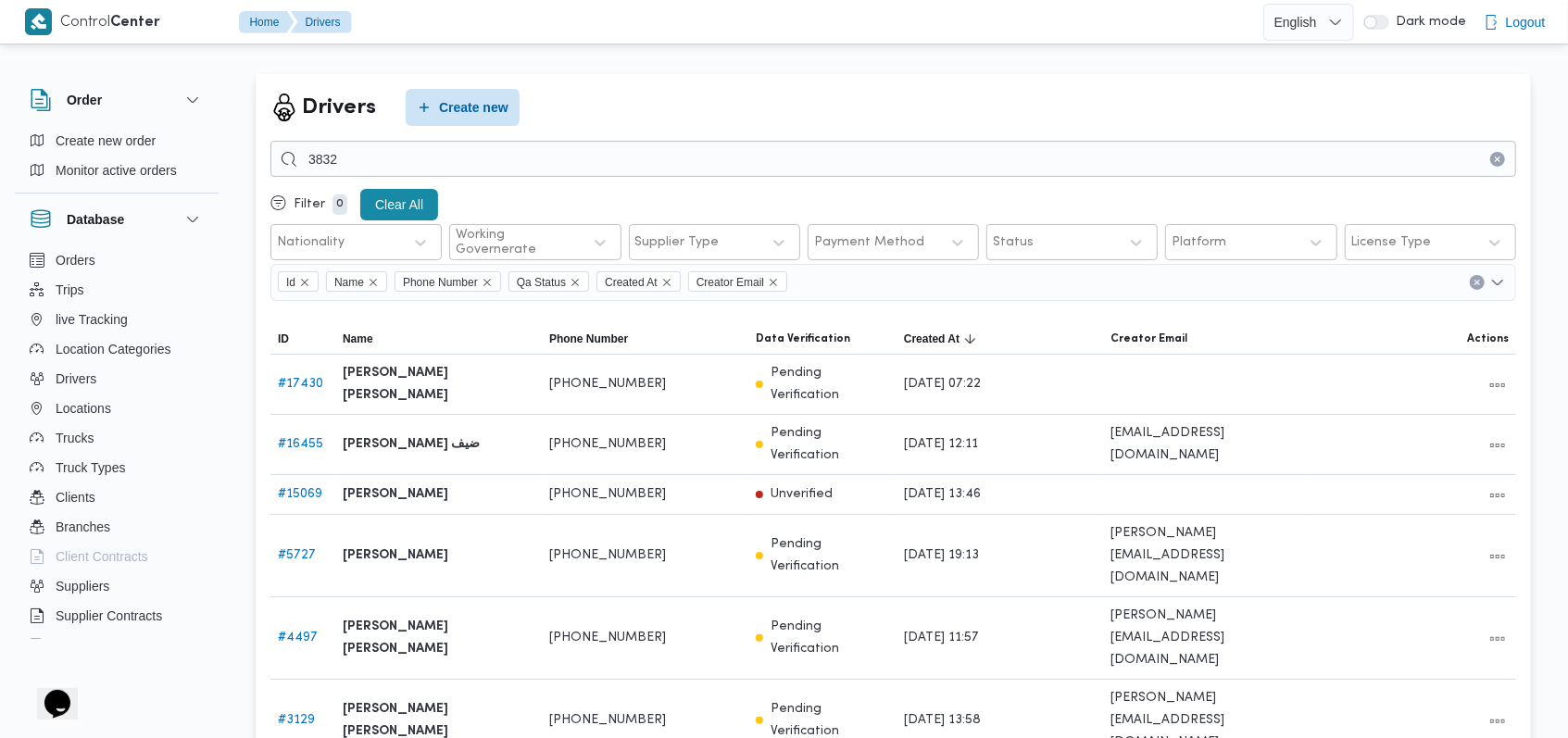
click at [1504, 161] on button "Clear input" at bounding box center [1497, 159] width 15 height 15
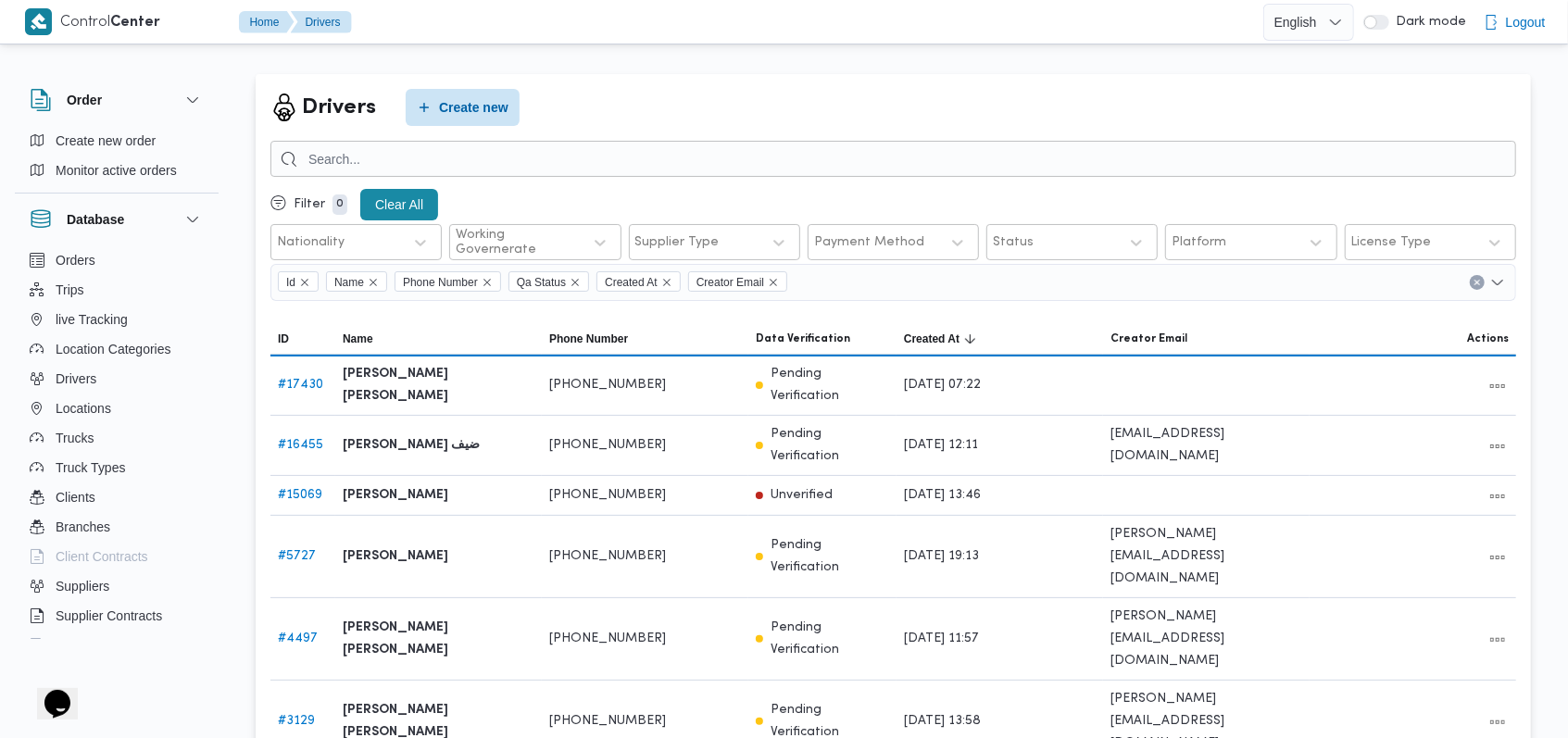
click at [1053, 96] on div "Drivers Create new" at bounding box center [893, 107] width 1246 height 37
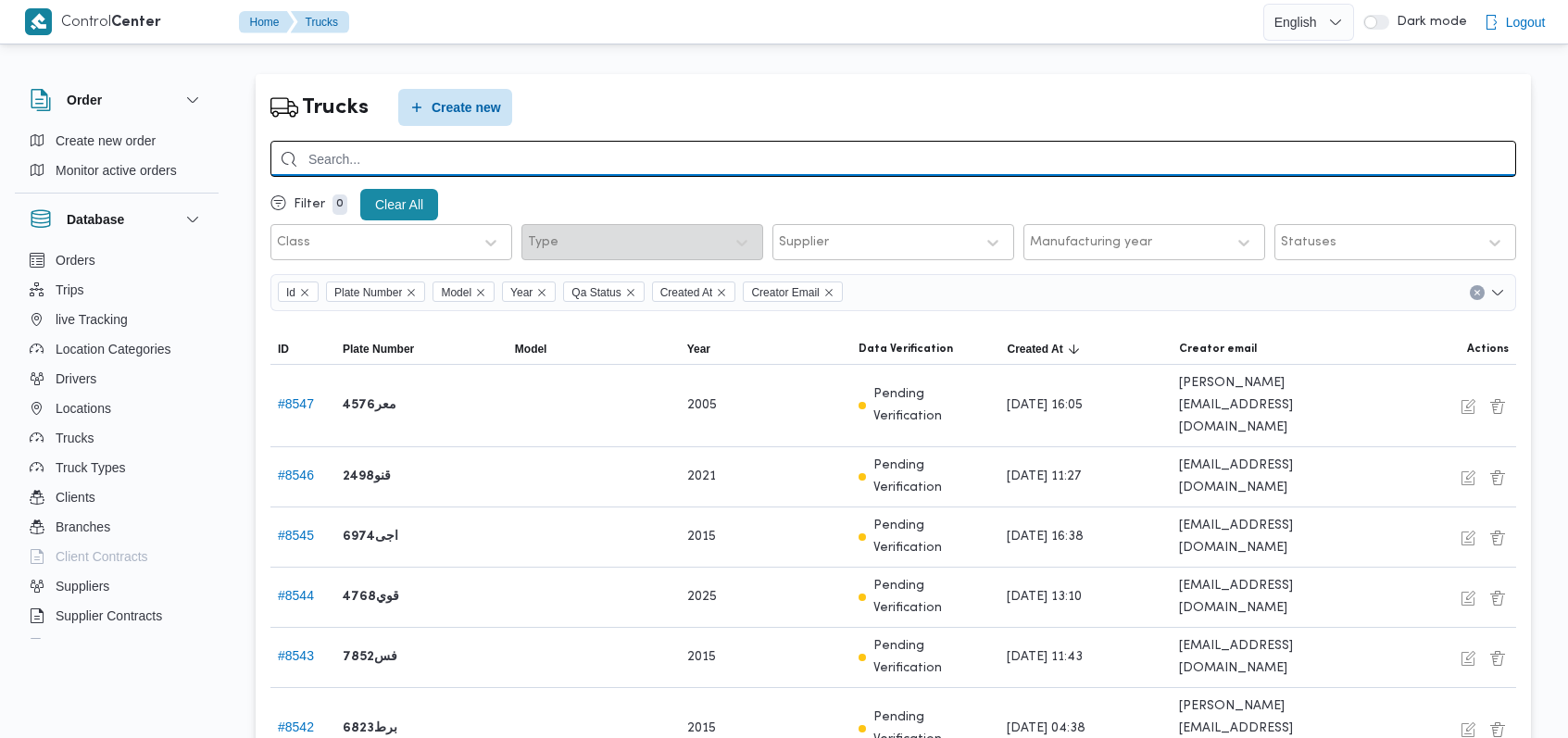
click at [577, 163] on input "search" at bounding box center [893, 158] width 1246 height 36
type input "3832"
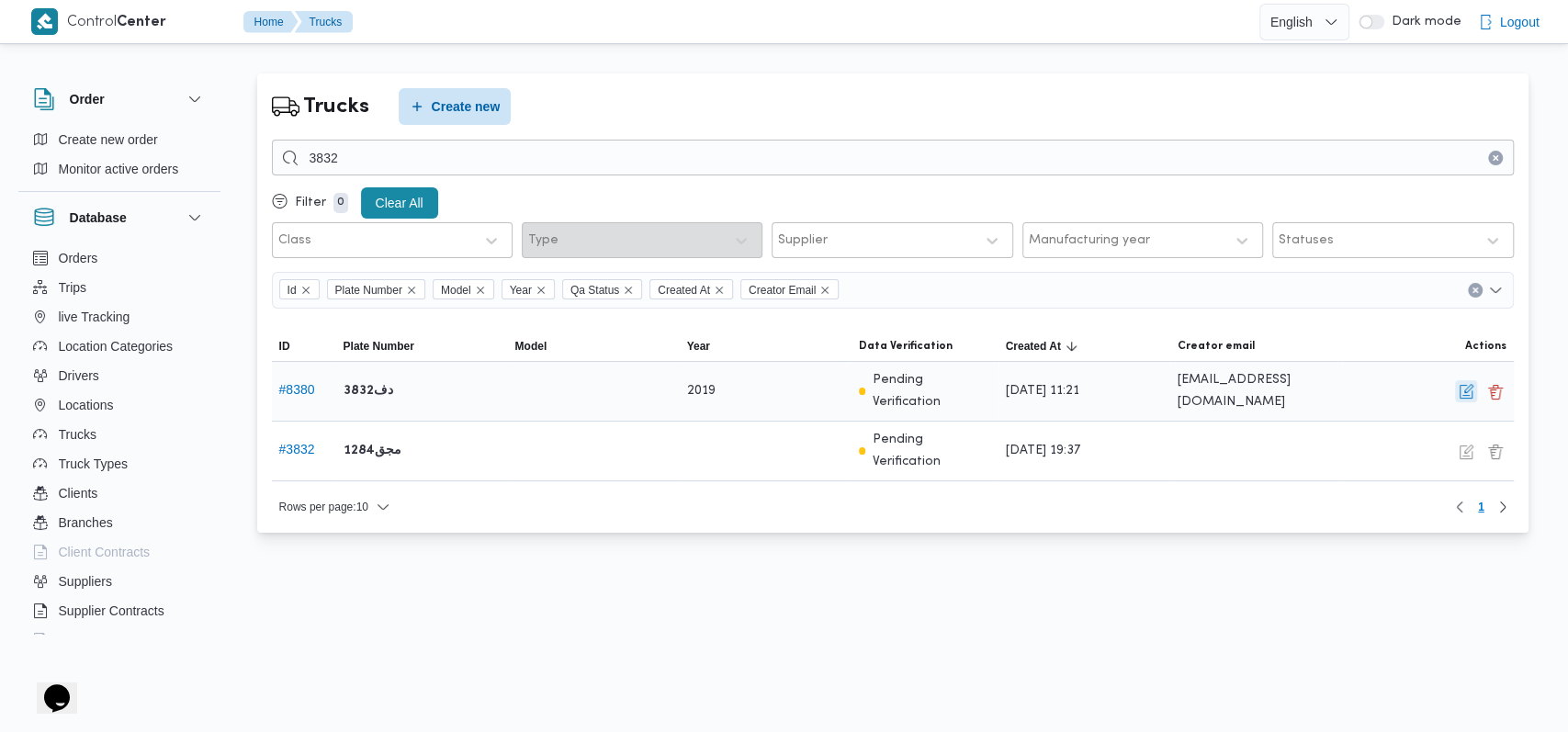
click at [1474, 391] on button "button" at bounding box center [1466, 392] width 22 height 22
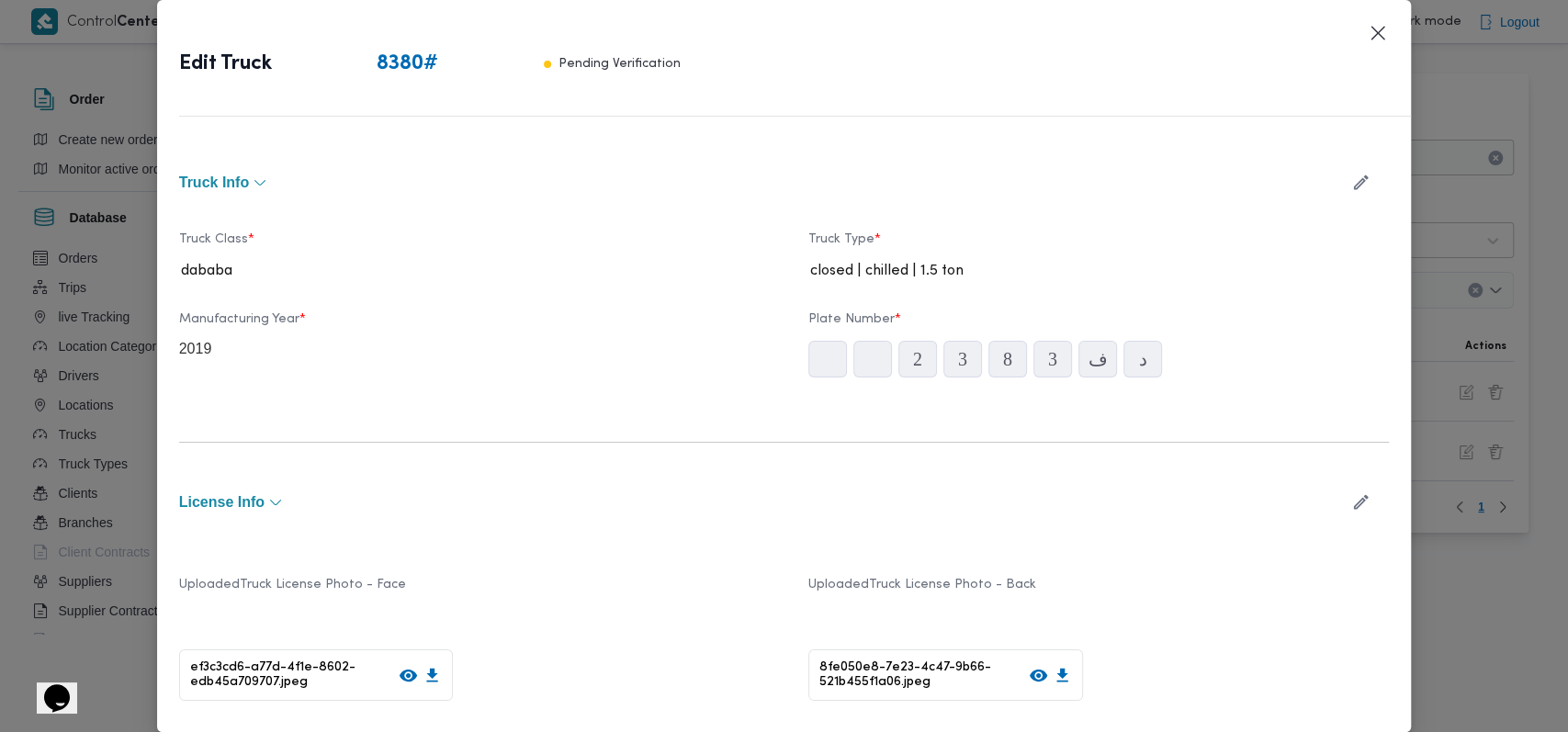
type input "2019"
type input "2025-07-20"
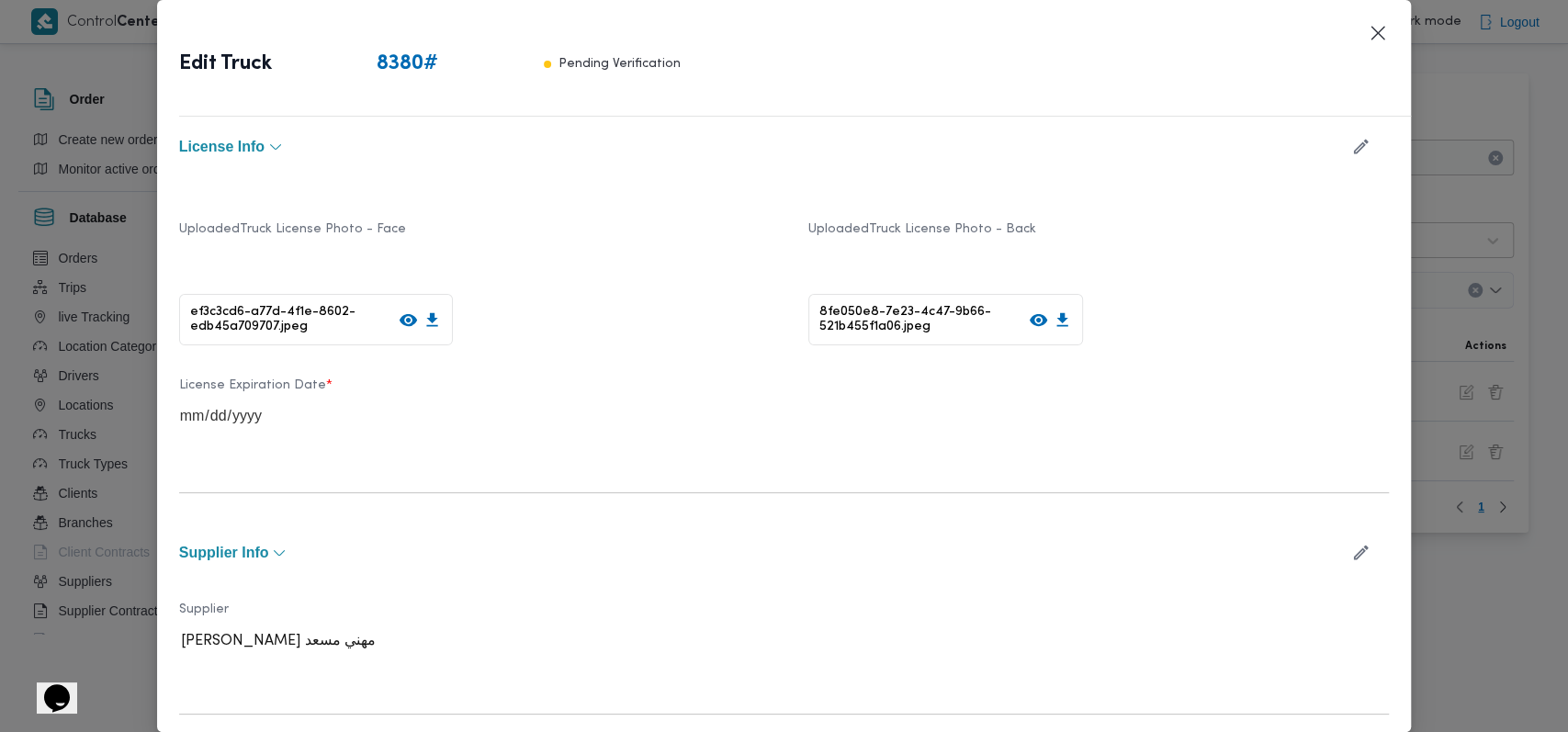
scroll to position [567, 0]
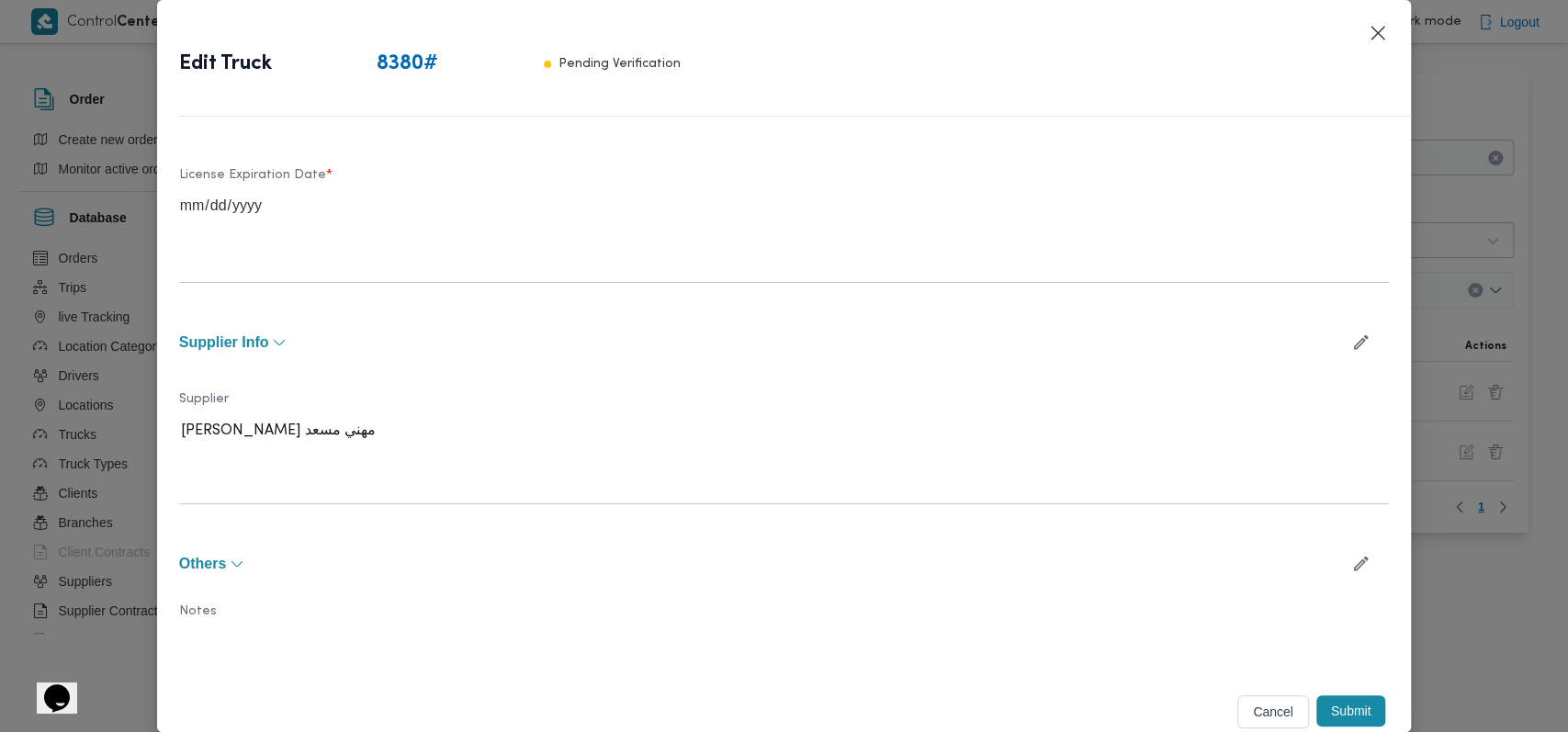
click at [1351, 334] on icon "button" at bounding box center [1360, 342] width 20 height 20
click at [396, 442] on div at bounding box center [523, 438] width 329 height 19
type input "ا"
type input "[PERSON_NAME]"
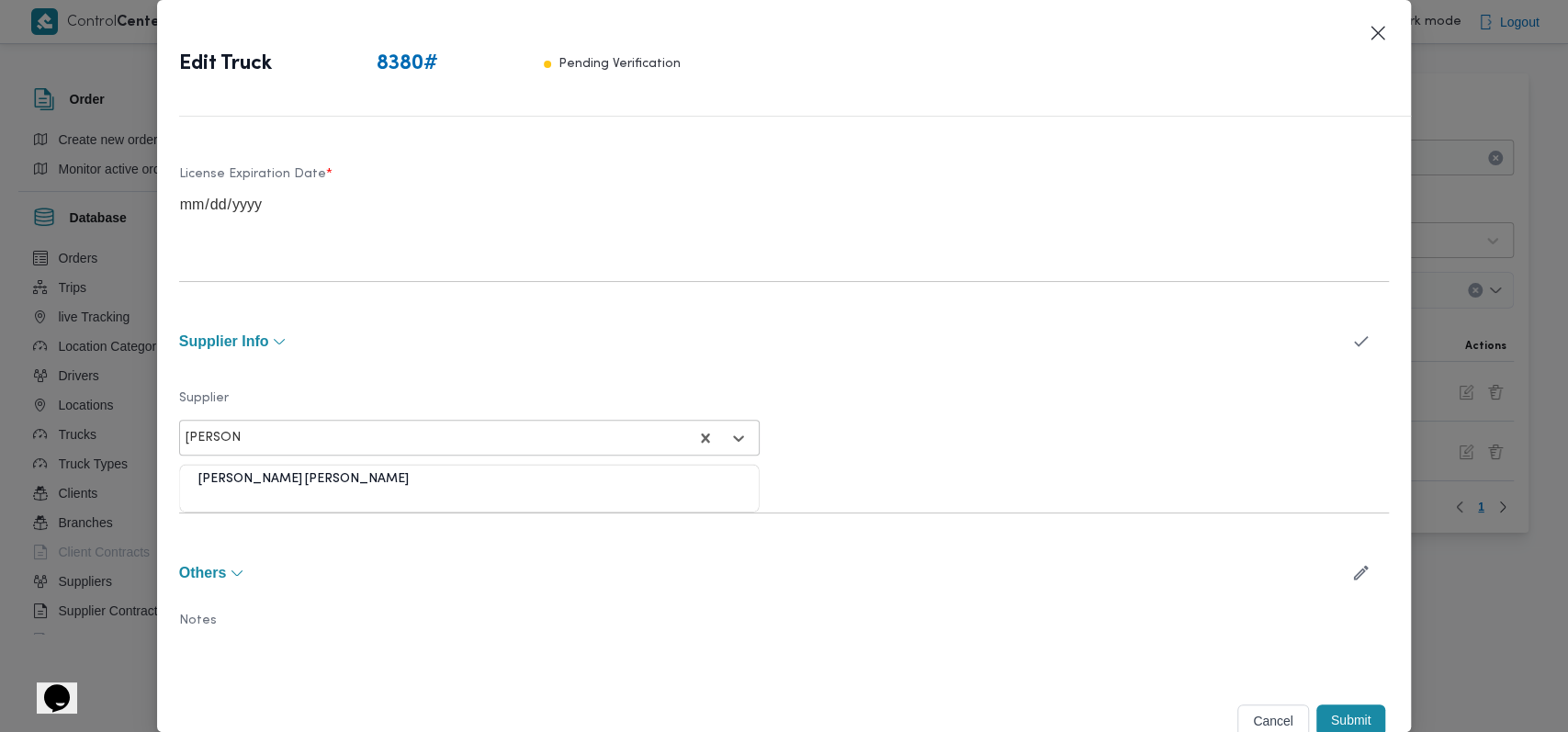
click at [386, 474] on div "[PERSON_NAME] [PERSON_NAME]" at bounding box center [468, 486] width 579 height 32
click at [612, 345] on button "Supplier Info" at bounding box center [756, 341] width 1155 height 15
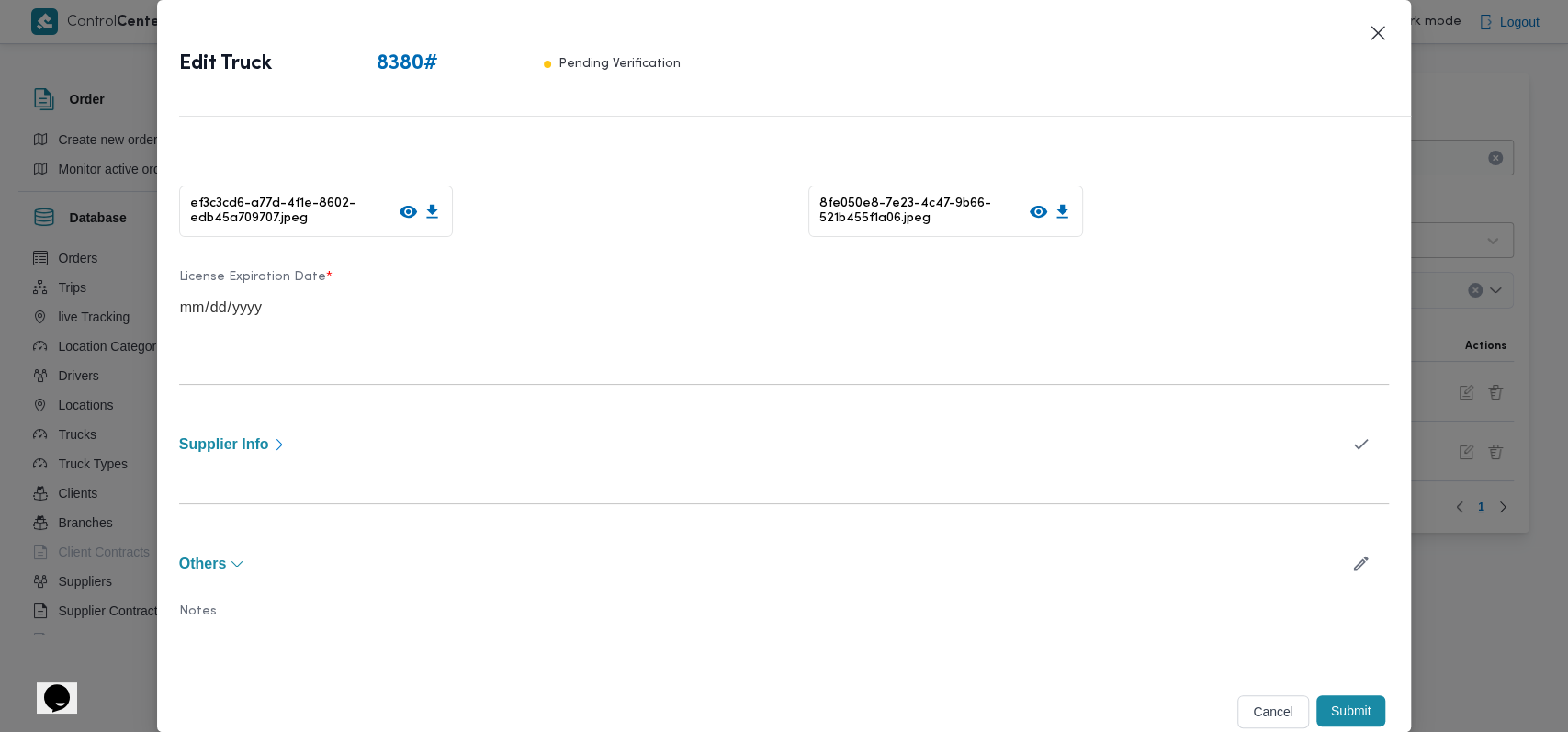
scroll to position [466, 0]
click at [447, 430] on div "Supplier Info" at bounding box center [784, 444] width 1210 height 52
click at [359, 449] on div "Supplier Info" at bounding box center [784, 444] width 1210 height 52
click at [200, 443] on span "Supplier Info" at bounding box center [224, 444] width 90 height 15
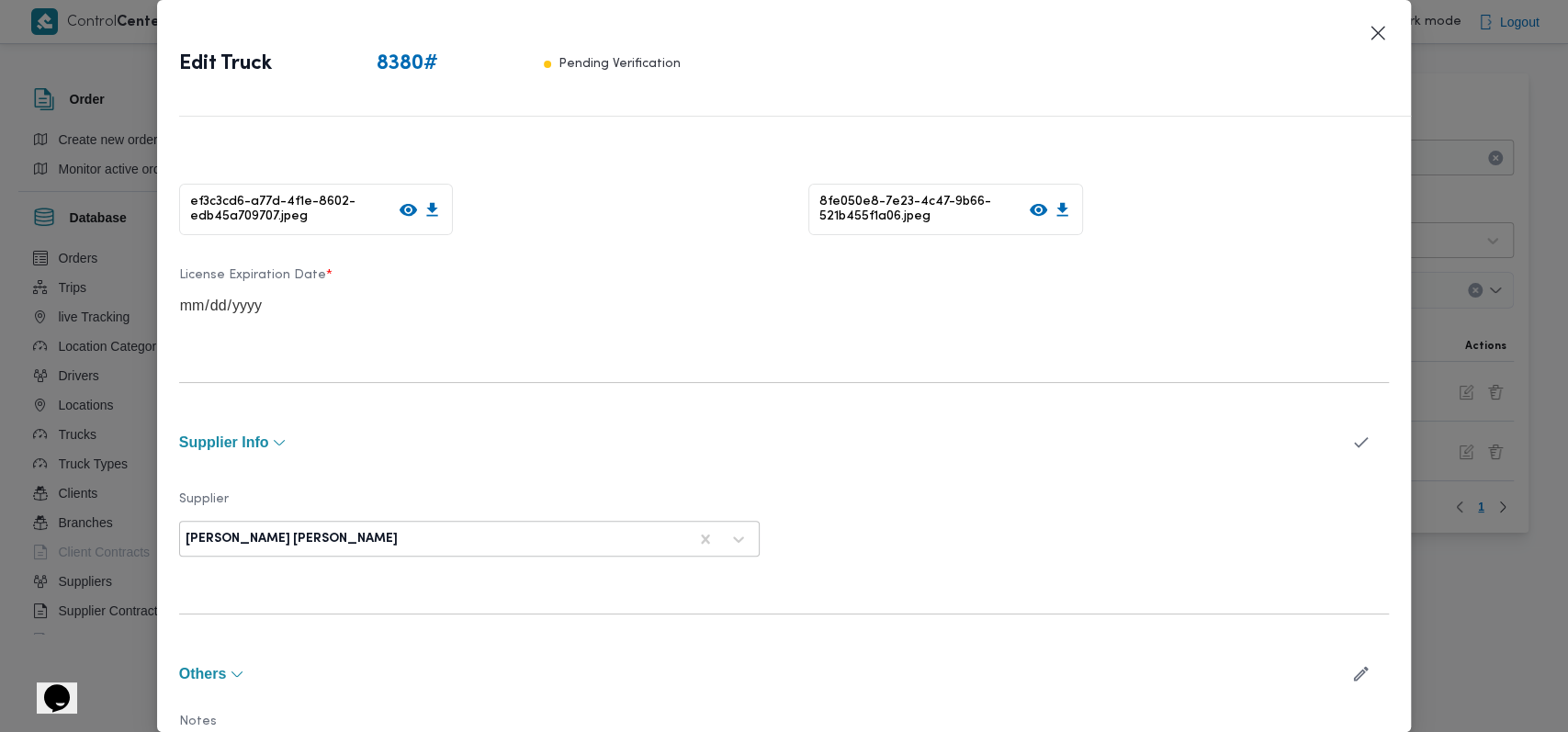
scroll to position [578, 0]
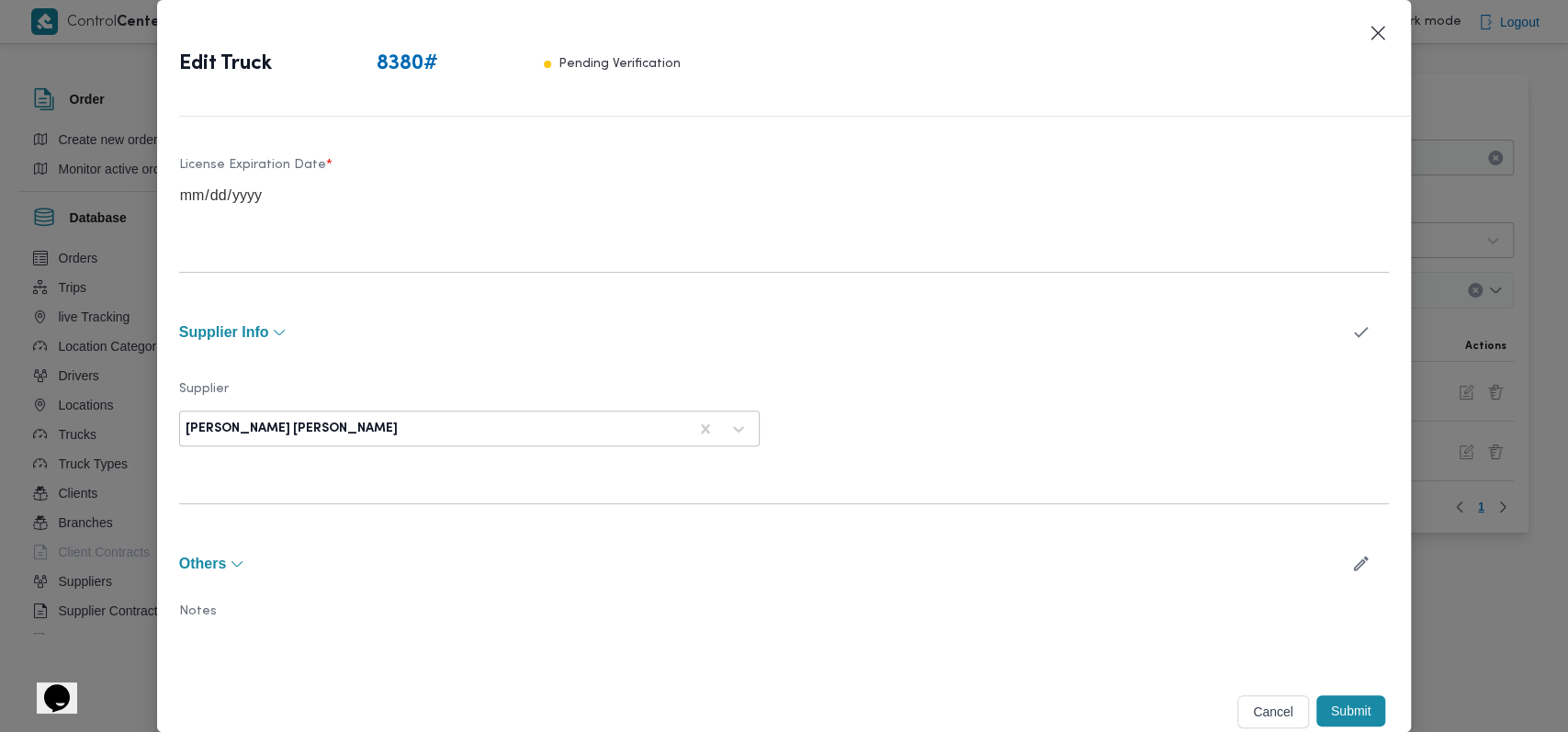
click at [1330, 697] on button "Submit" at bounding box center [1350, 710] width 70 height 31
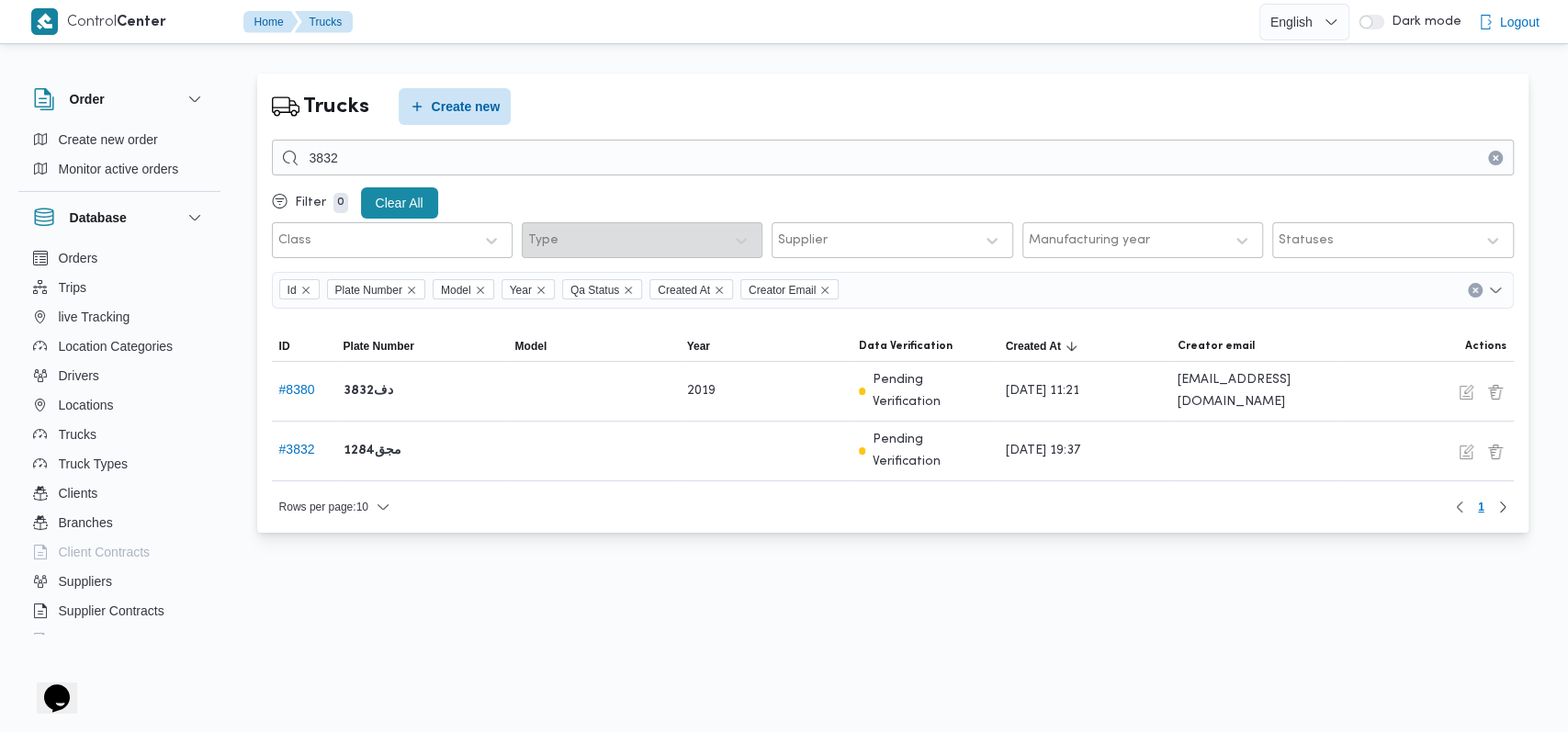
click at [691, 101] on div "Trucks Create new" at bounding box center [893, 106] width 1242 height 36
